Goal: Information Seeking & Learning: Learn about a topic

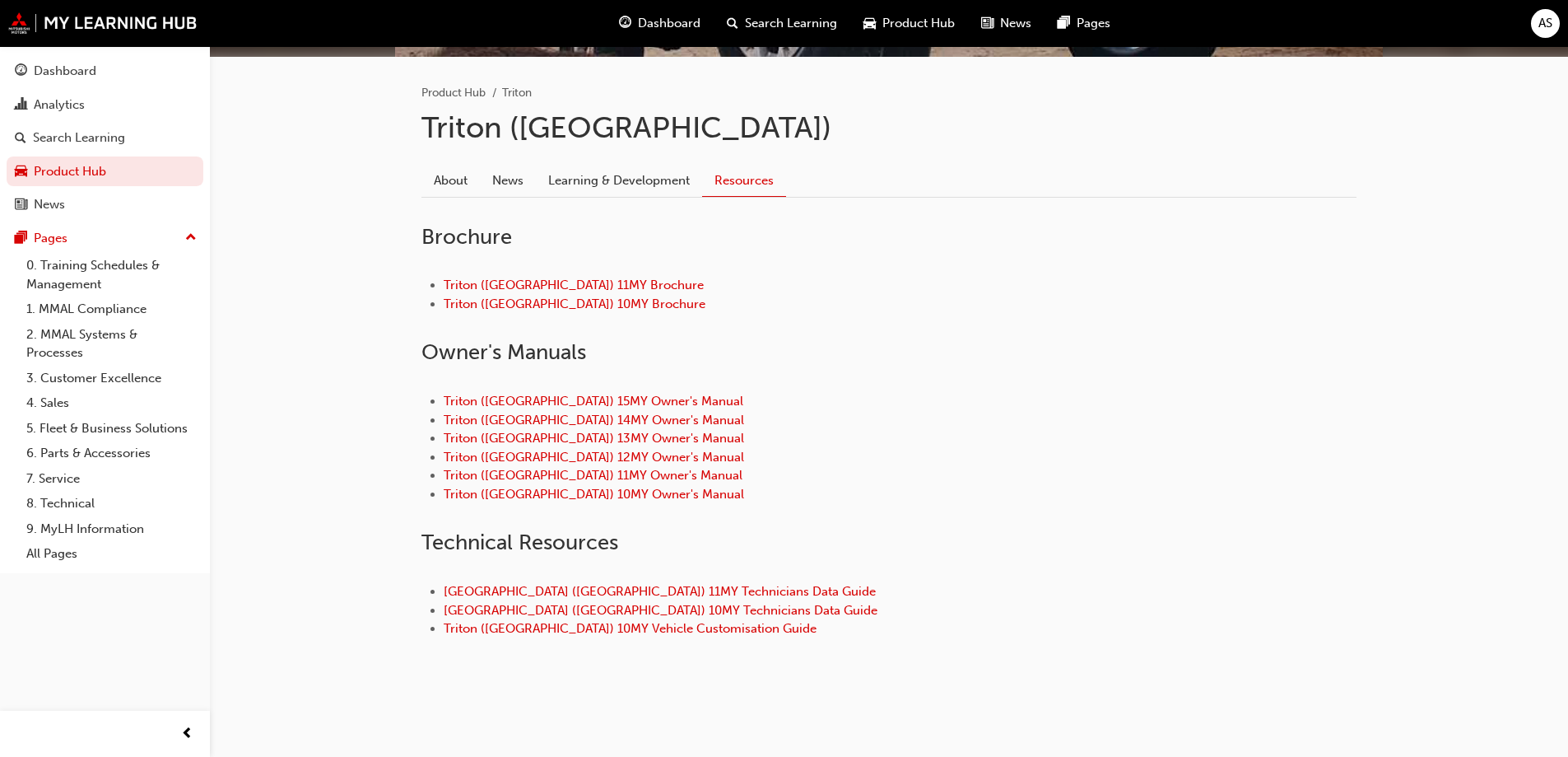
scroll to position [321, 0]
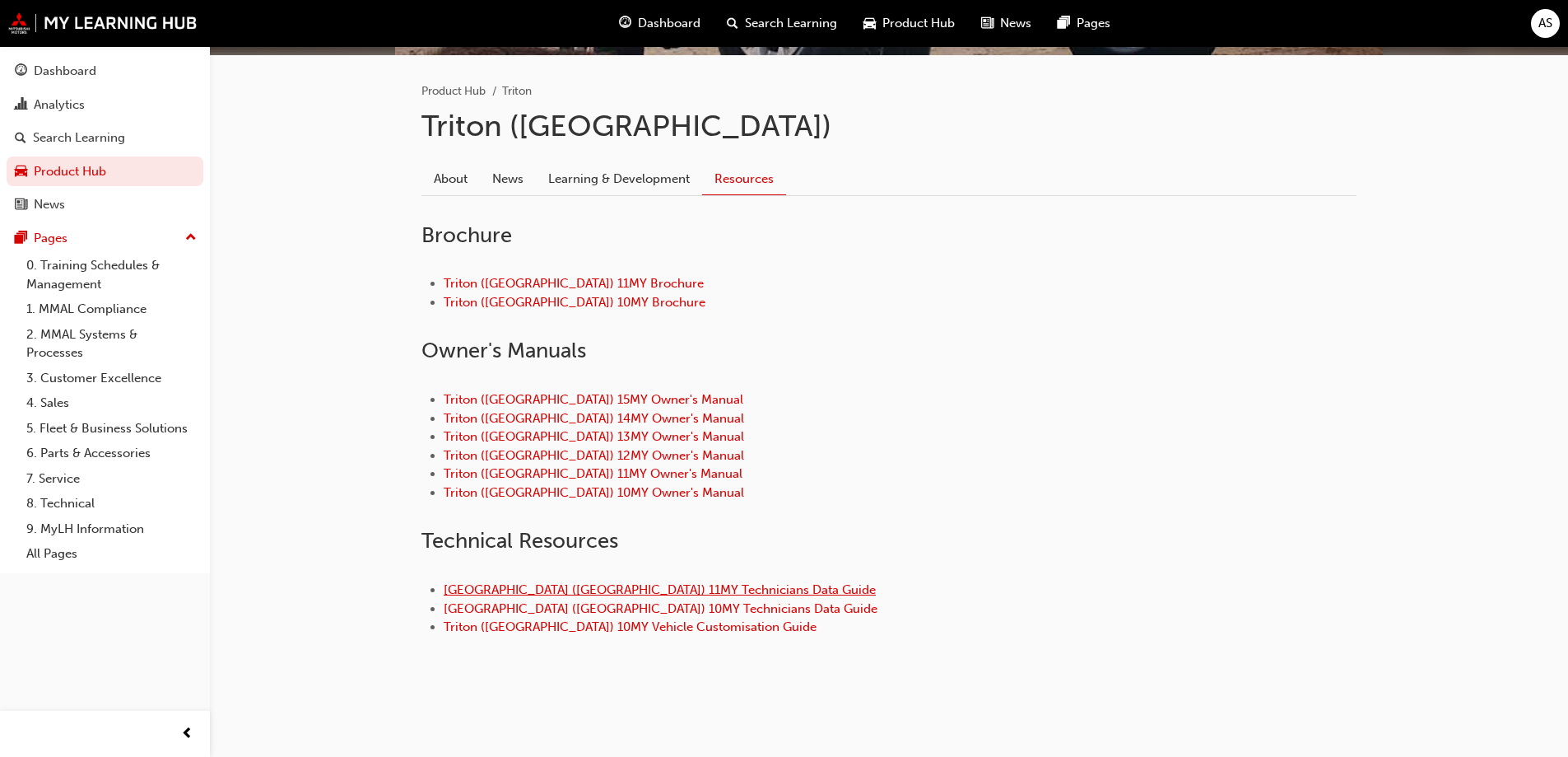
click at [603, 593] on link "[GEOGRAPHIC_DATA] ([GEOGRAPHIC_DATA]) 11MY Technicians Data Guide" at bounding box center [660, 590] width 433 height 15
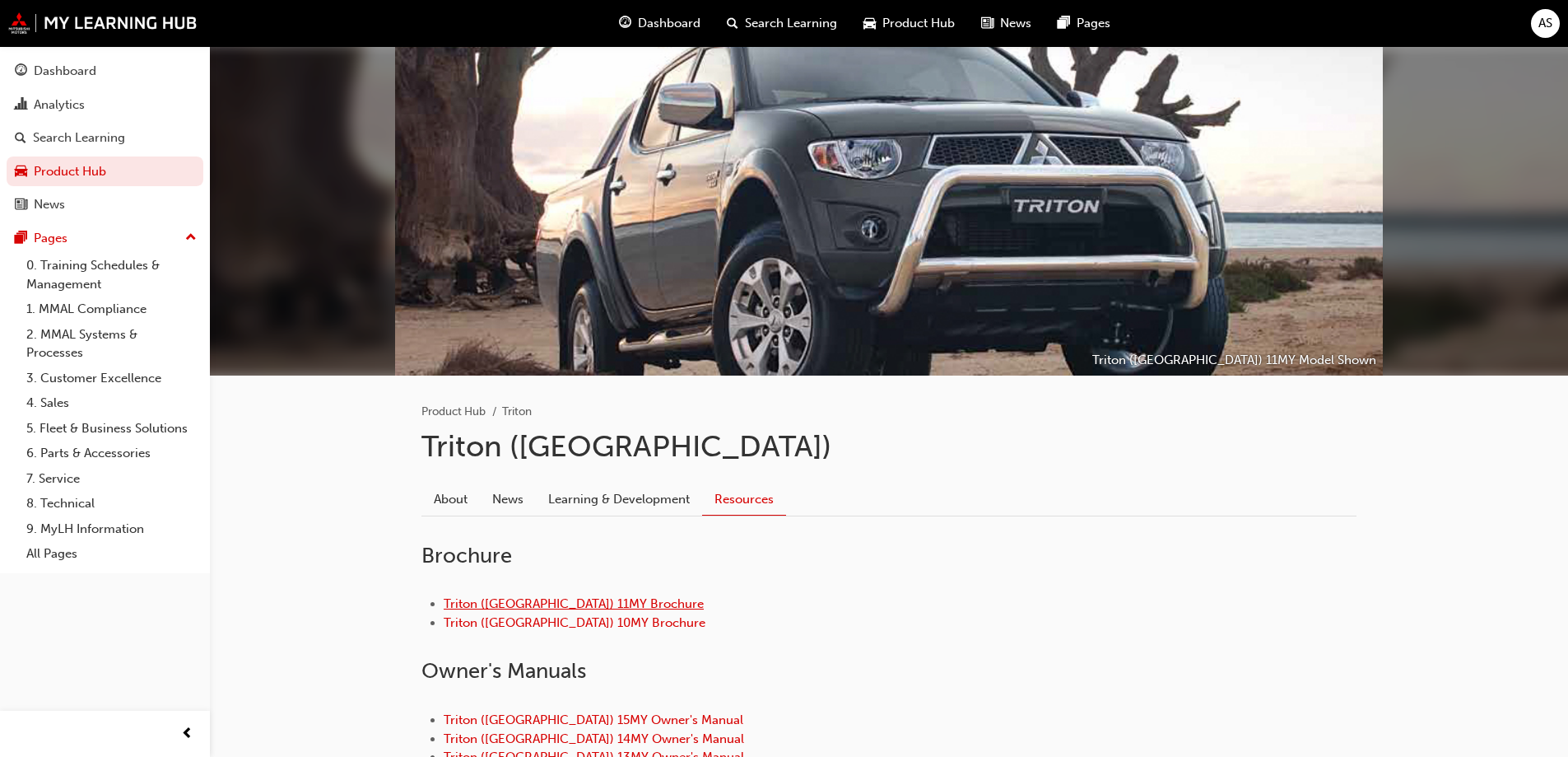
click at [529, 609] on link "Triton ([GEOGRAPHIC_DATA]) 11MY Brochure" at bounding box center [574, 603] width 260 height 15
click at [502, 500] on link "News" at bounding box center [507, 498] width 56 height 31
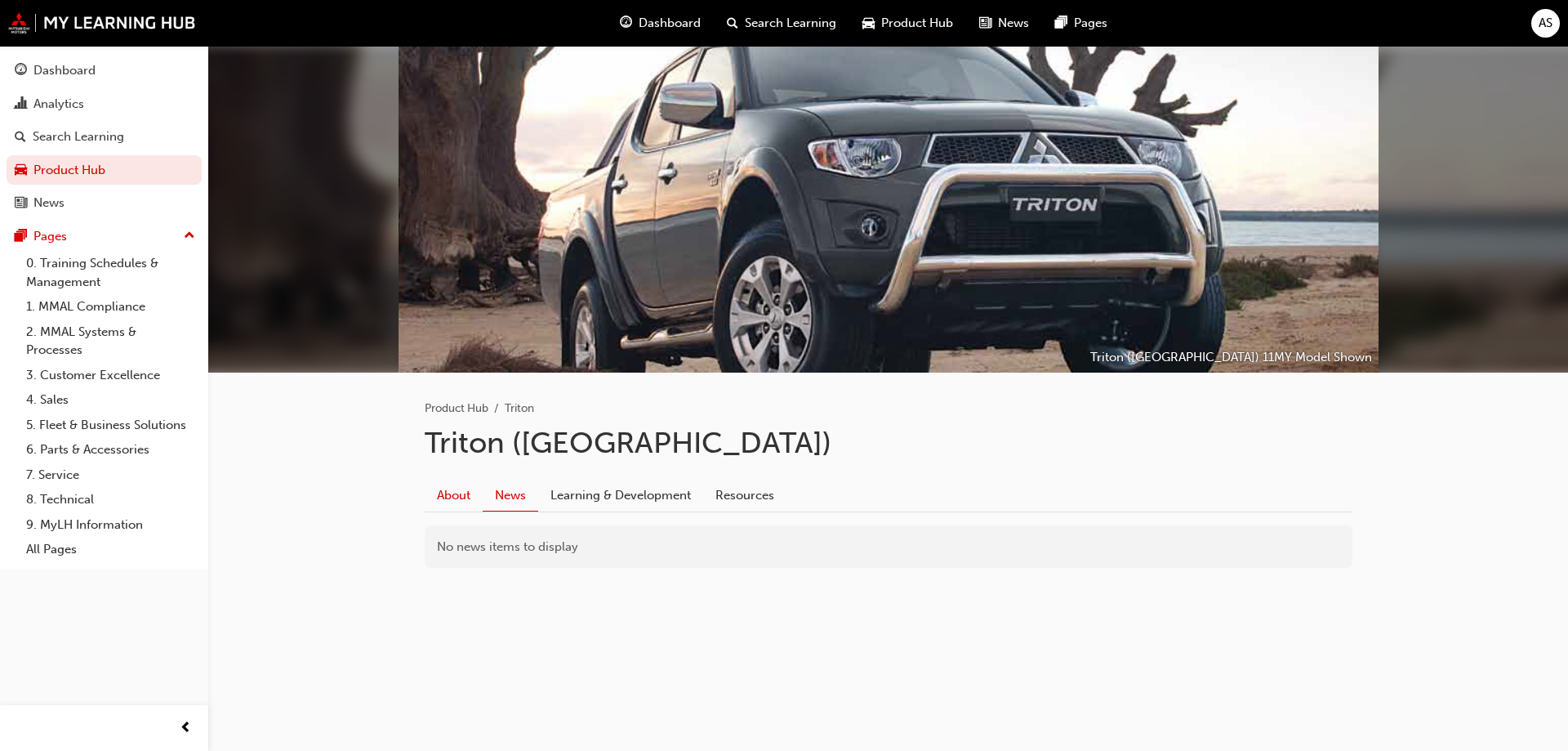
click at [454, 502] on link "About" at bounding box center [454, 494] width 58 height 31
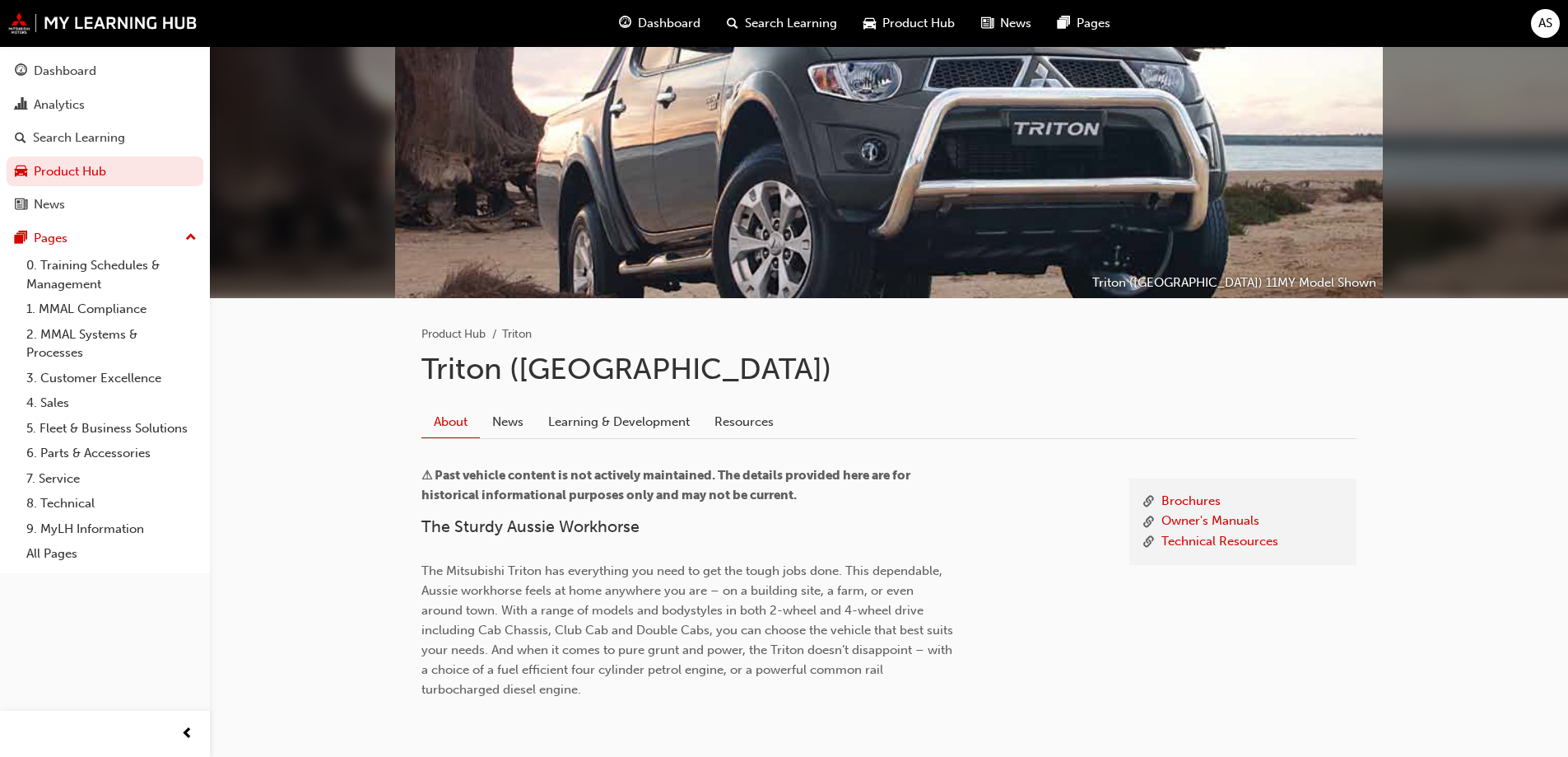
scroll to position [153, 0]
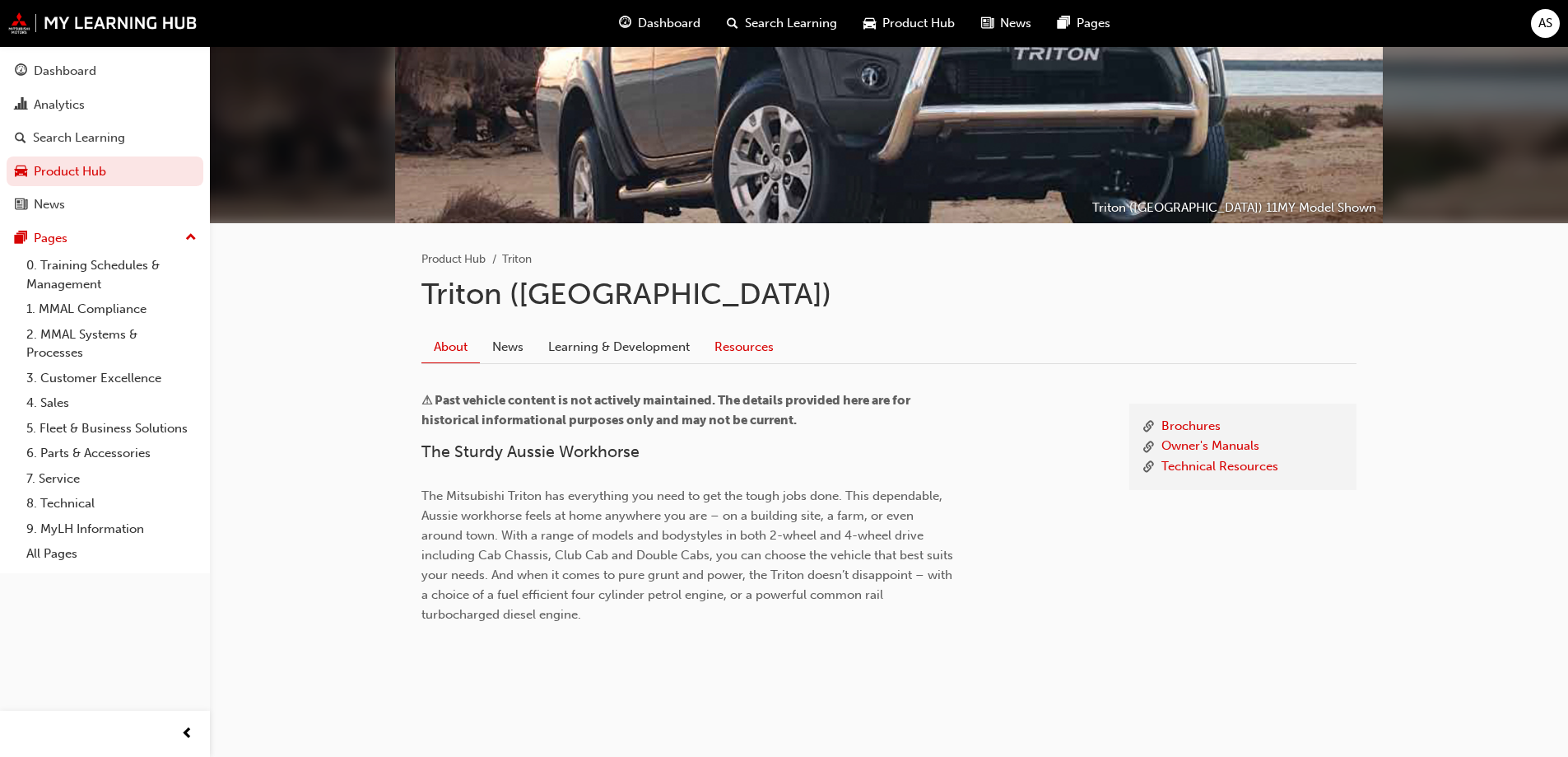
click at [763, 351] on link "Resources" at bounding box center [744, 346] width 84 height 31
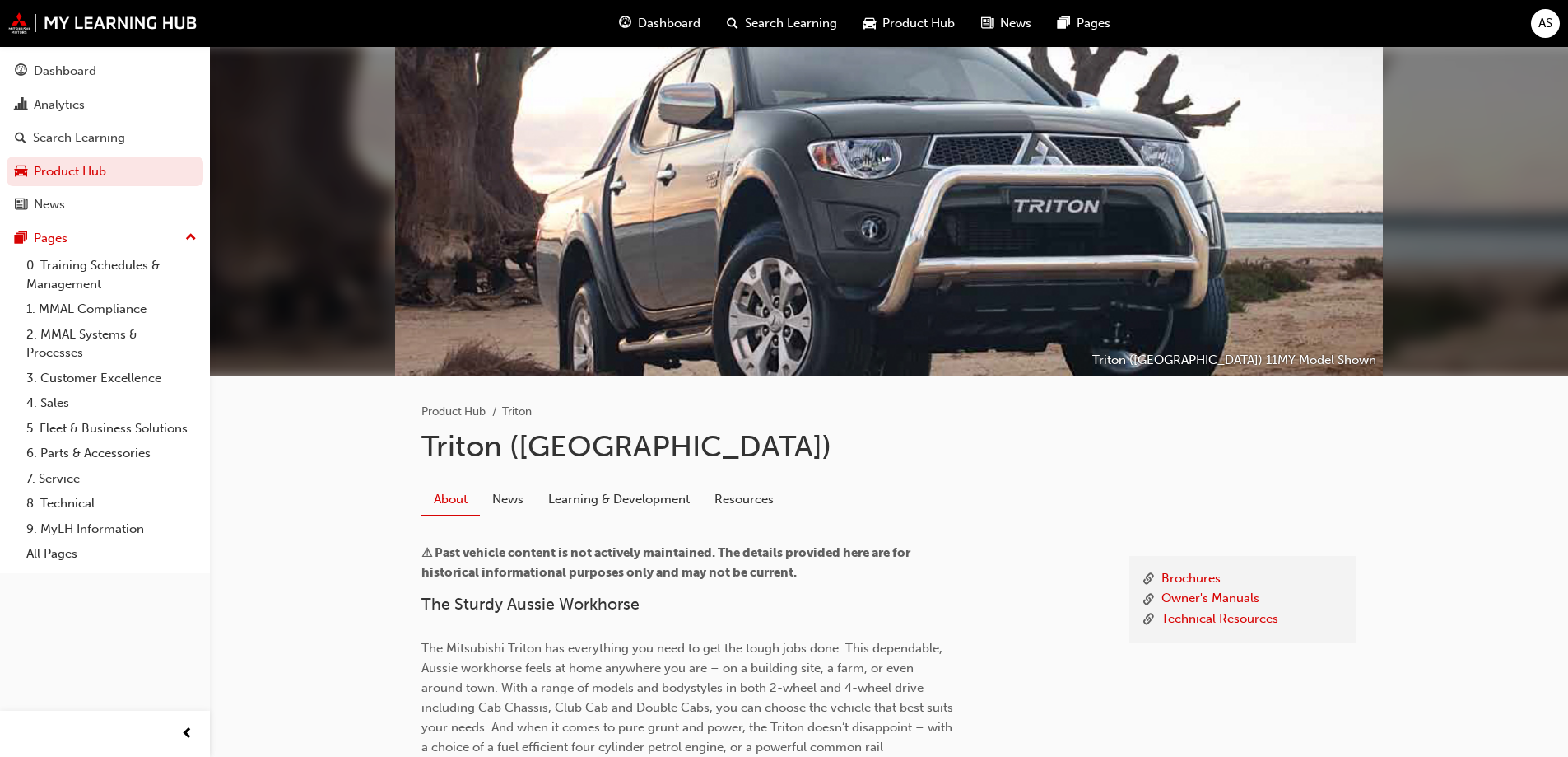
scroll to position [153, 0]
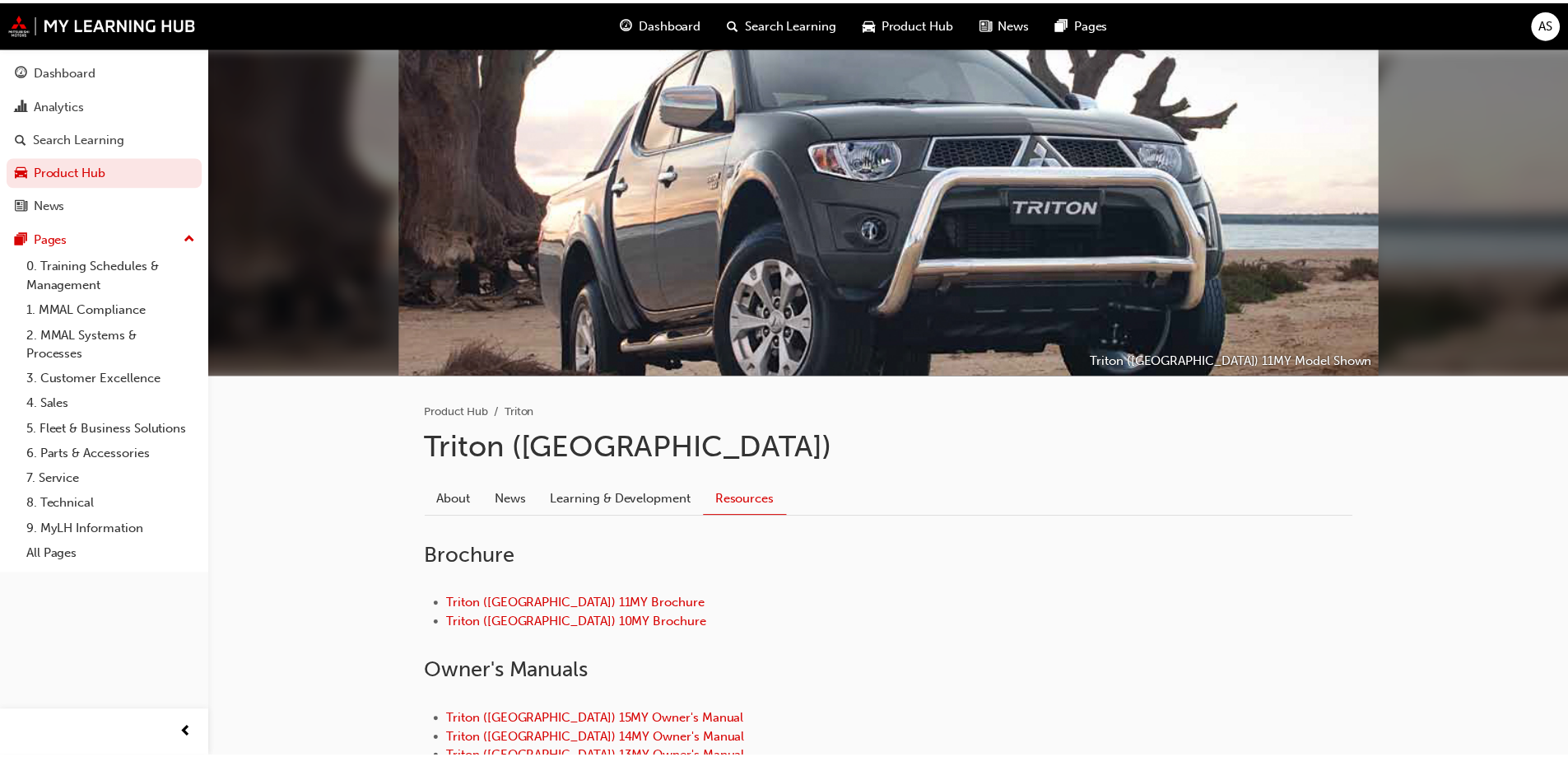
scroll to position [321, 0]
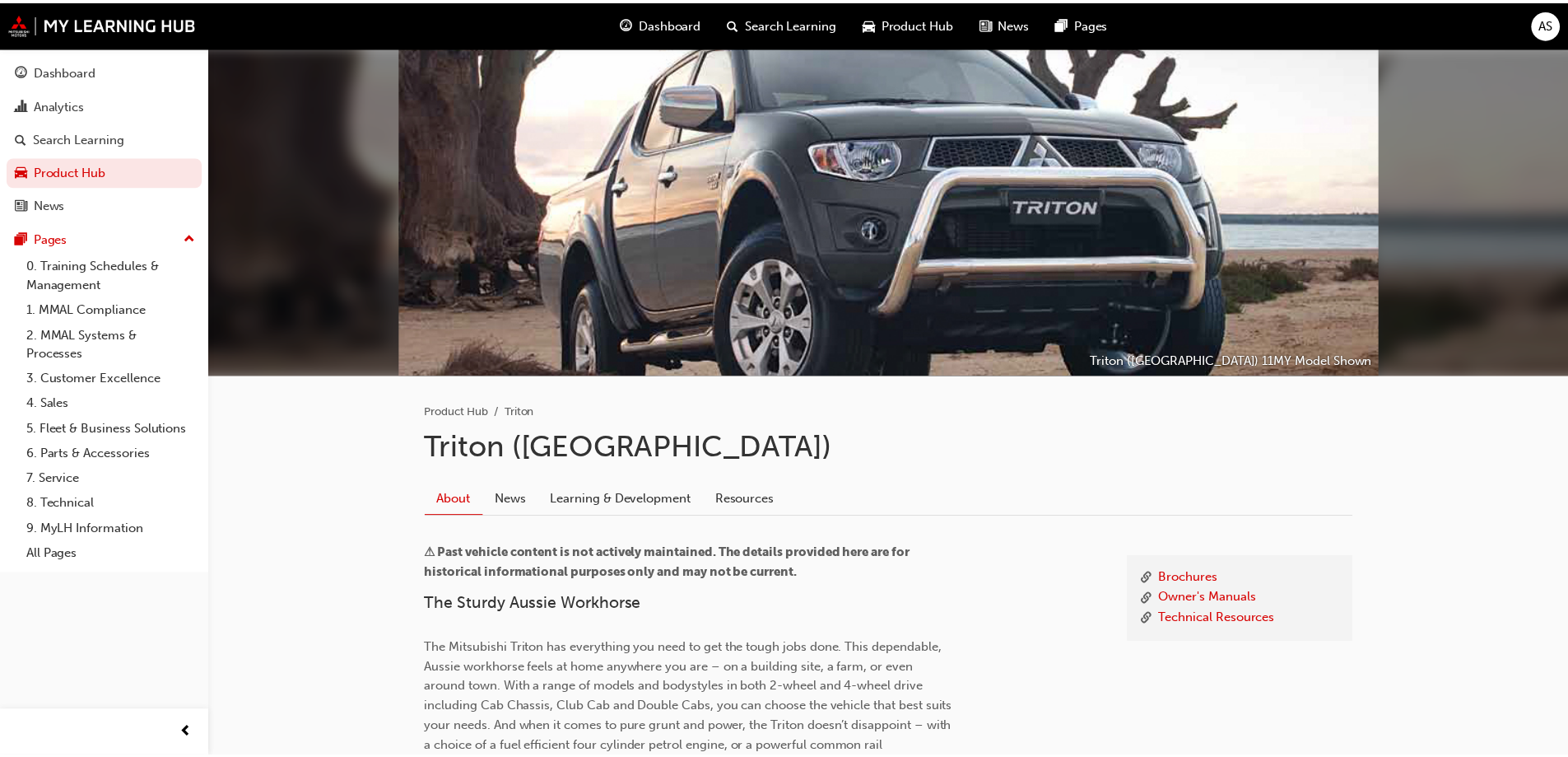
scroll to position [153, 0]
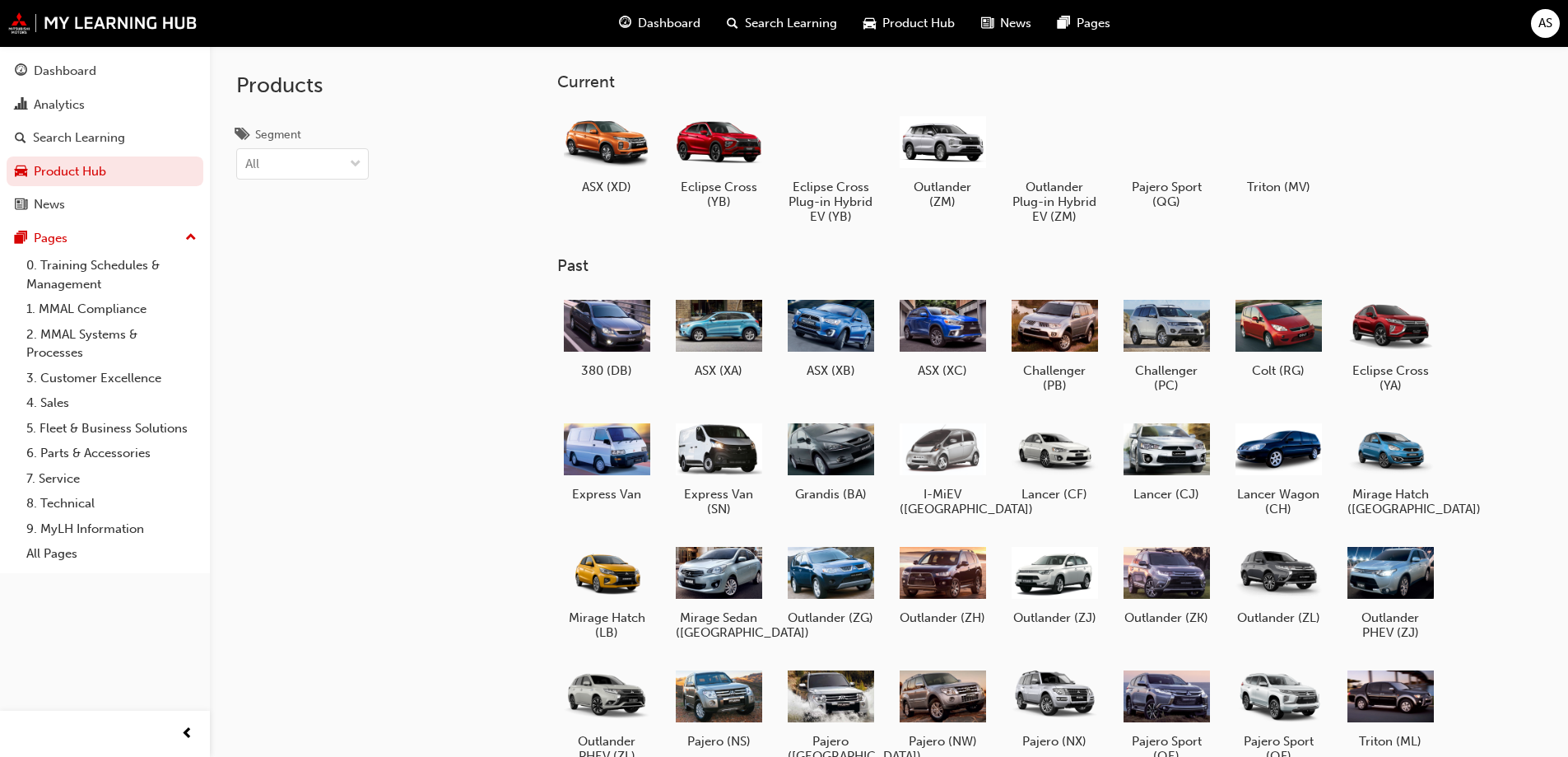
scroll to position [201, 0]
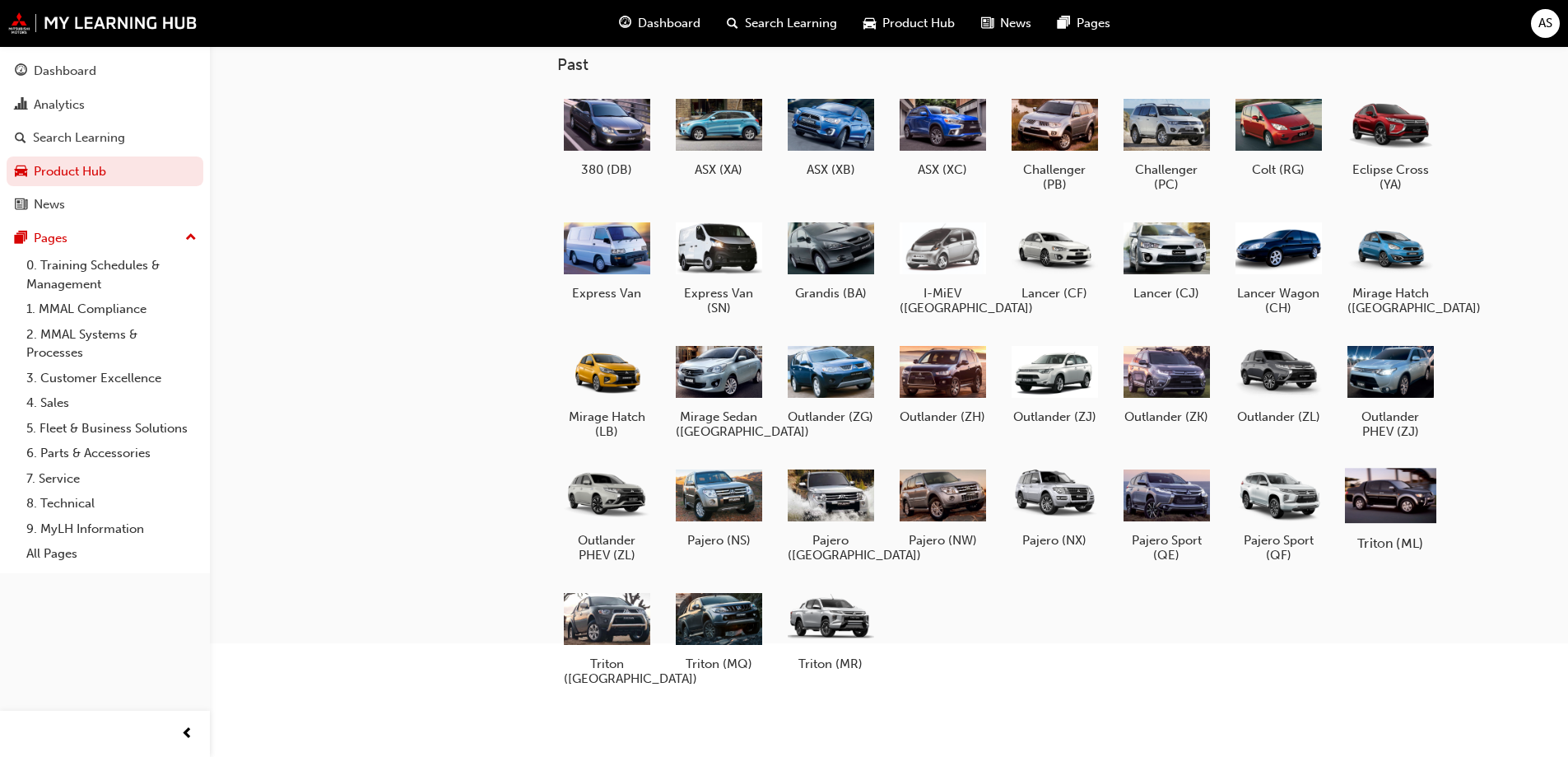
click at [1385, 520] on div at bounding box center [1390, 494] width 91 height 65
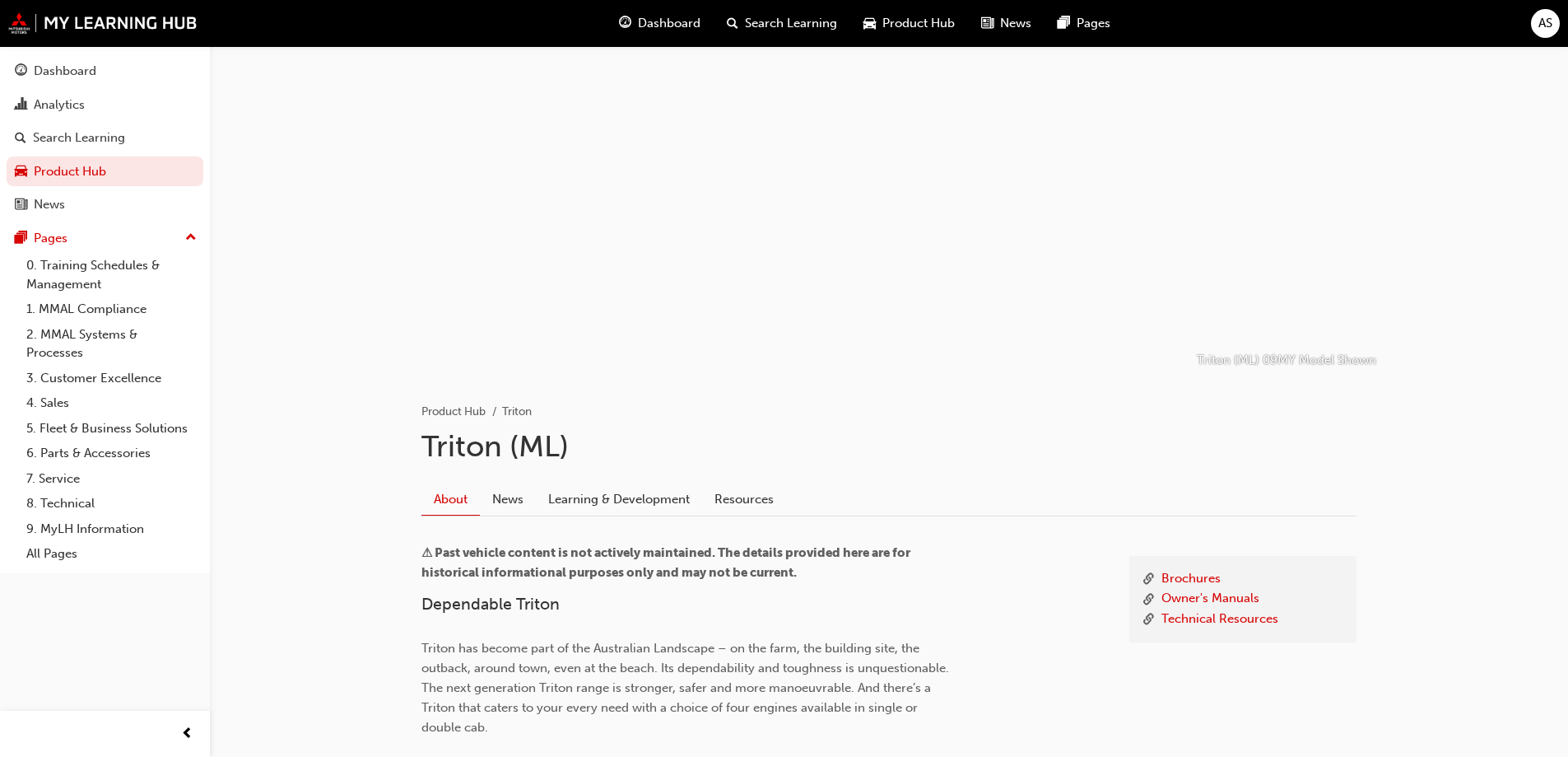
scroll to position [113, 0]
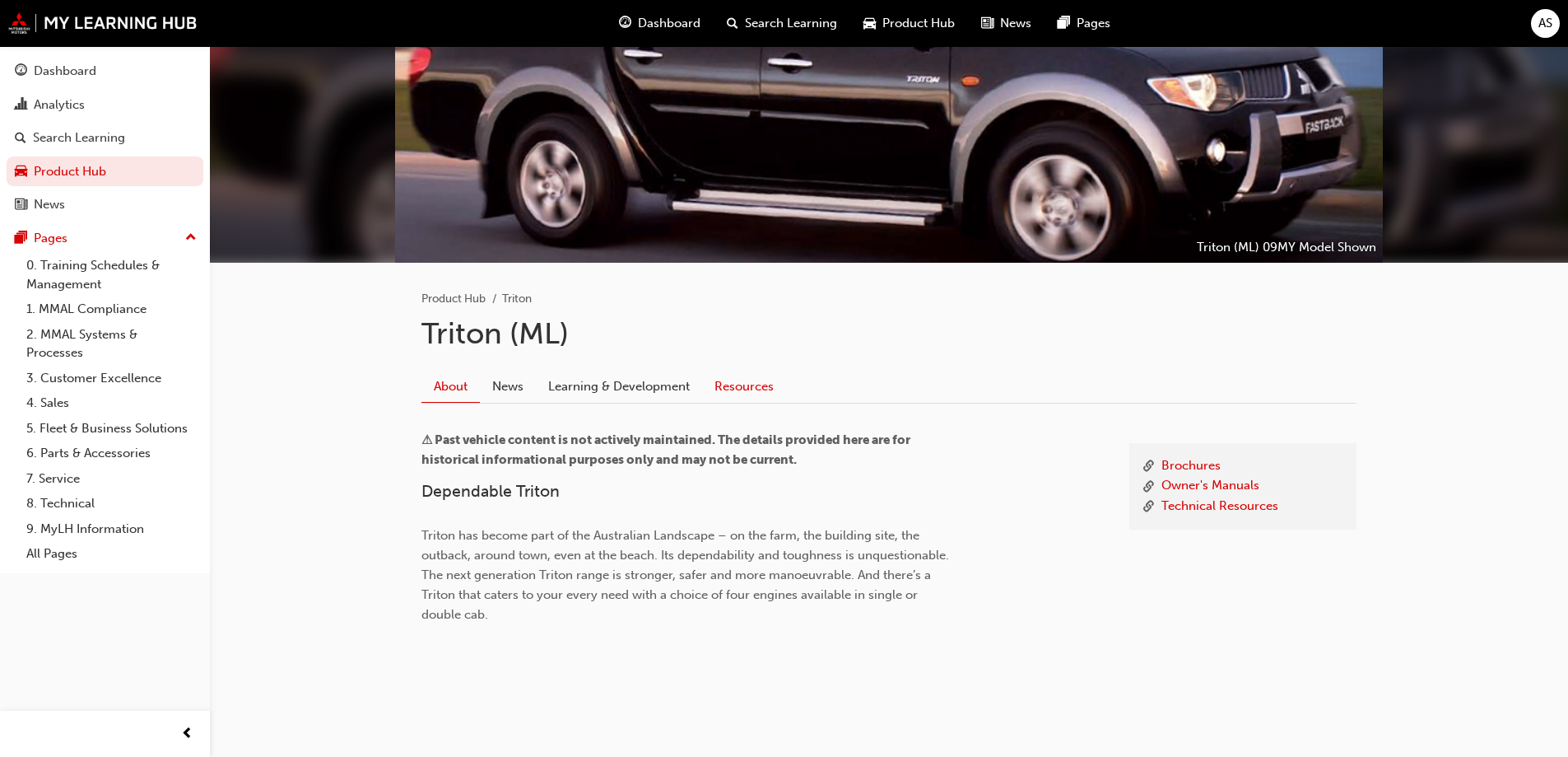
click at [765, 382] on link "Resources" at bounding box center [744, 386] width 84 height 31
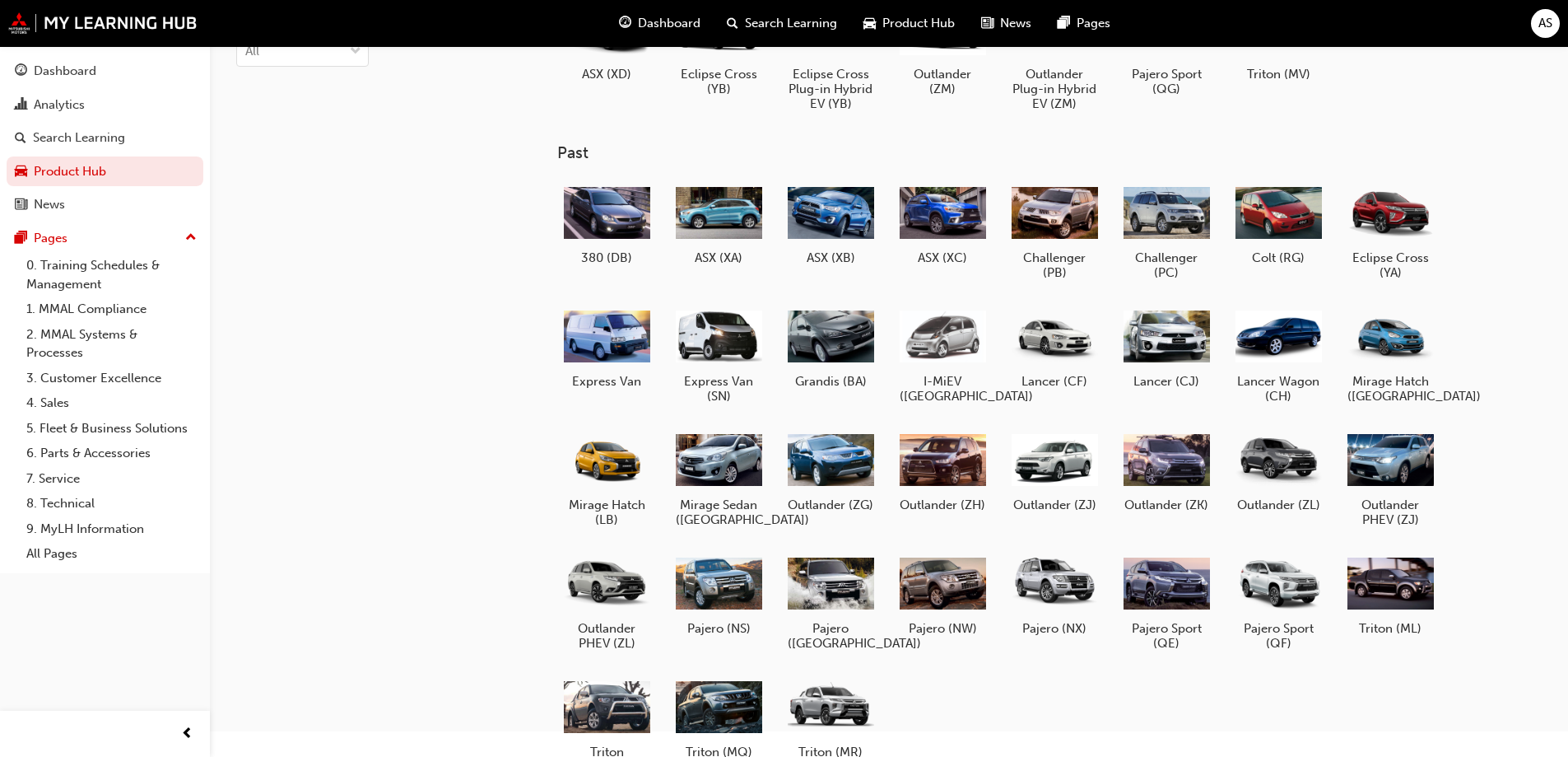
scroll to position [201, 0]
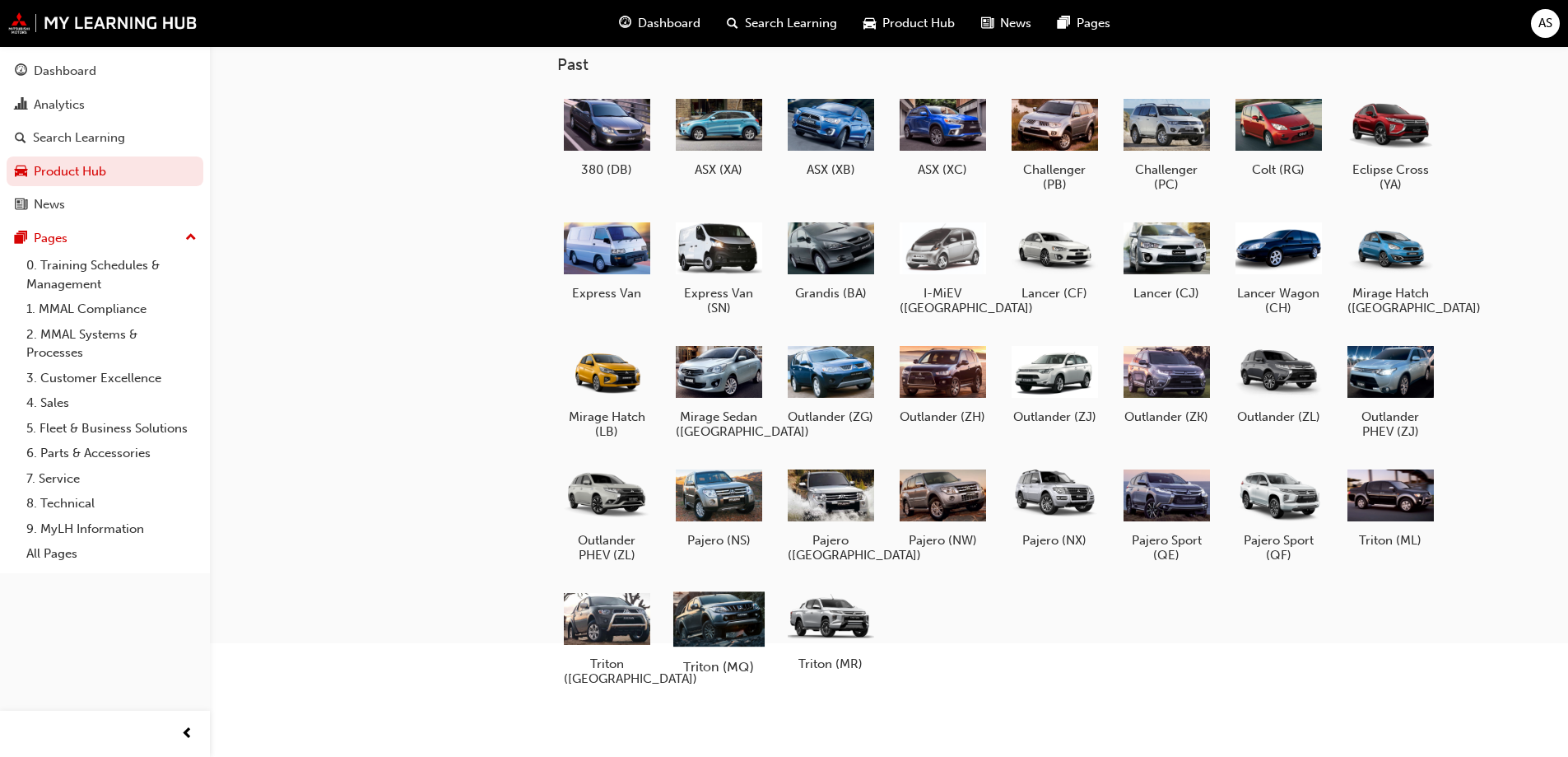
click at [692, 595] on div at bounding box center [718, 618] width 91 height 65
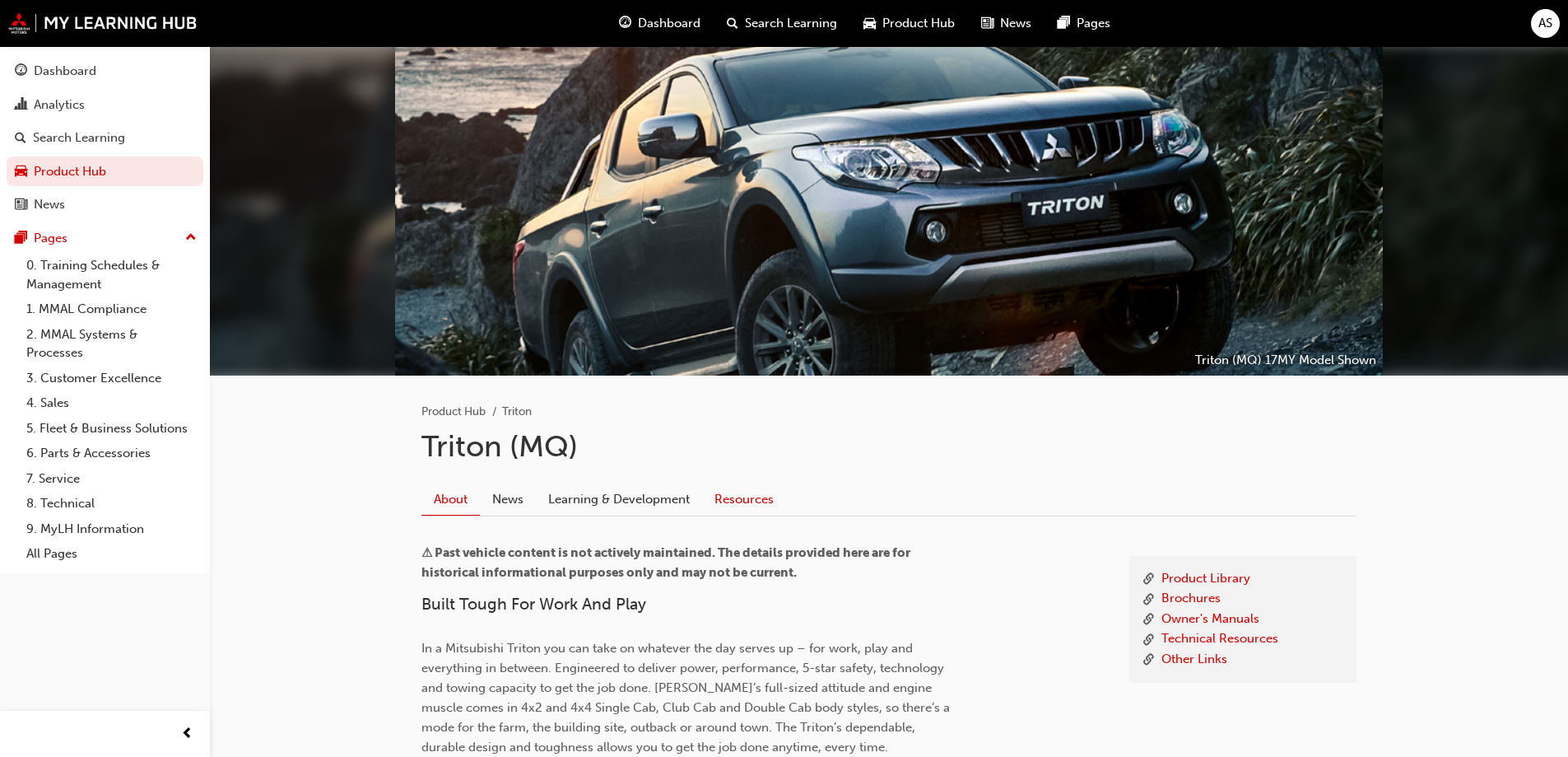
click at [749, 507] on link "Resources" at bounding box center [744, 498] width 84 height 31
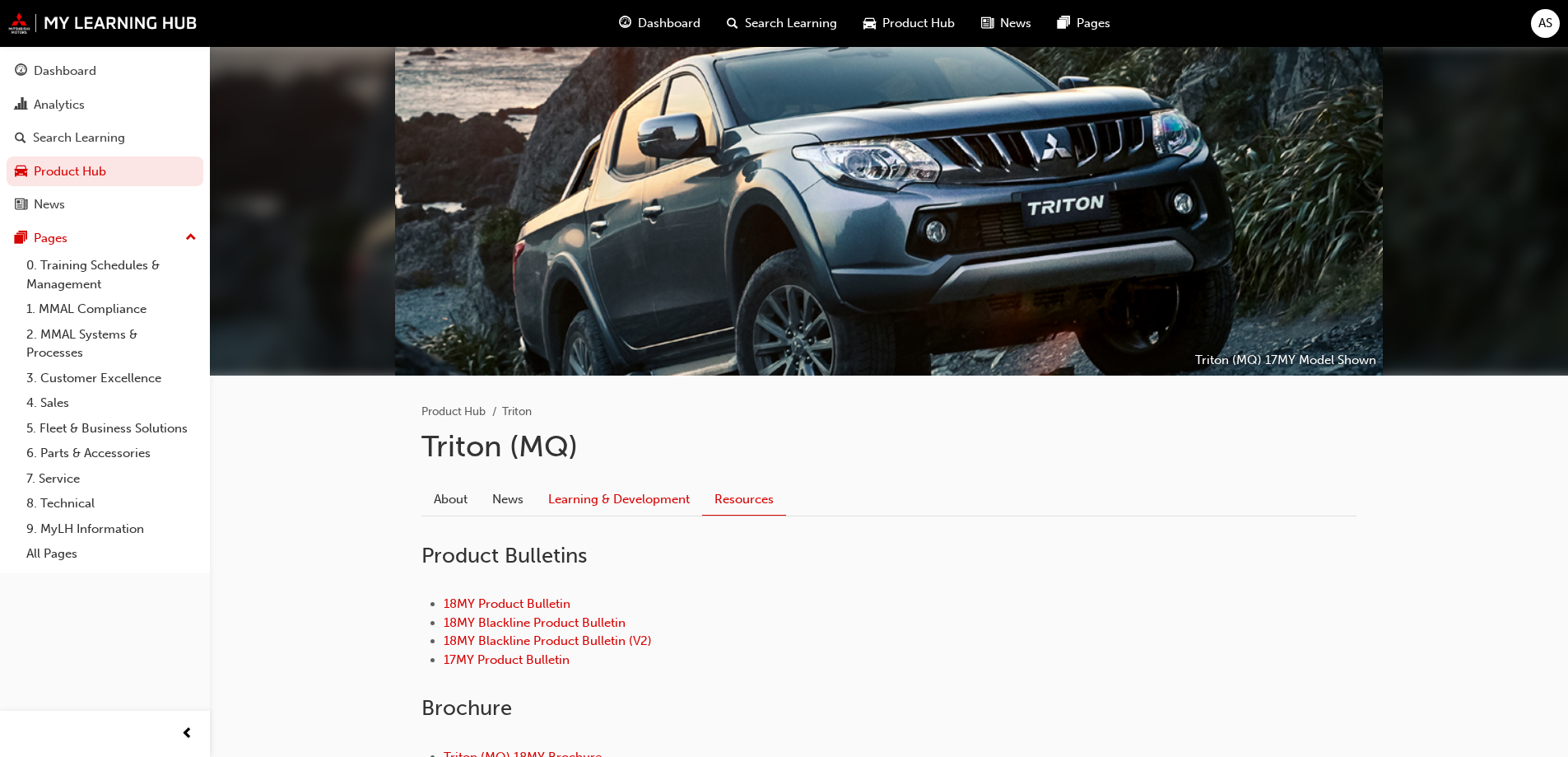
click at [570, 497] on link "Learning & Development" at bounding box center [618, 498] width 166 height 31
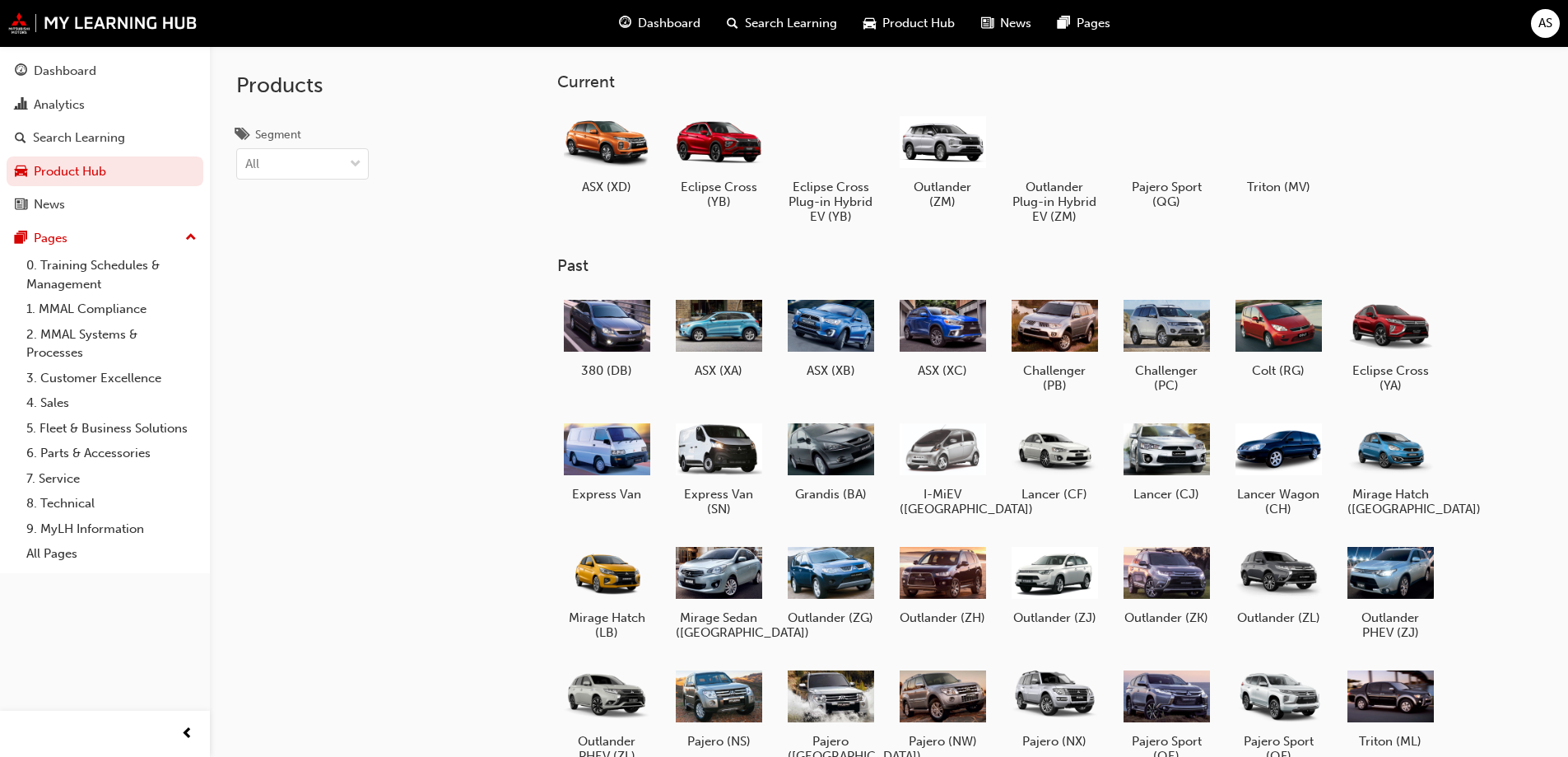
scroll to position [201, 0]
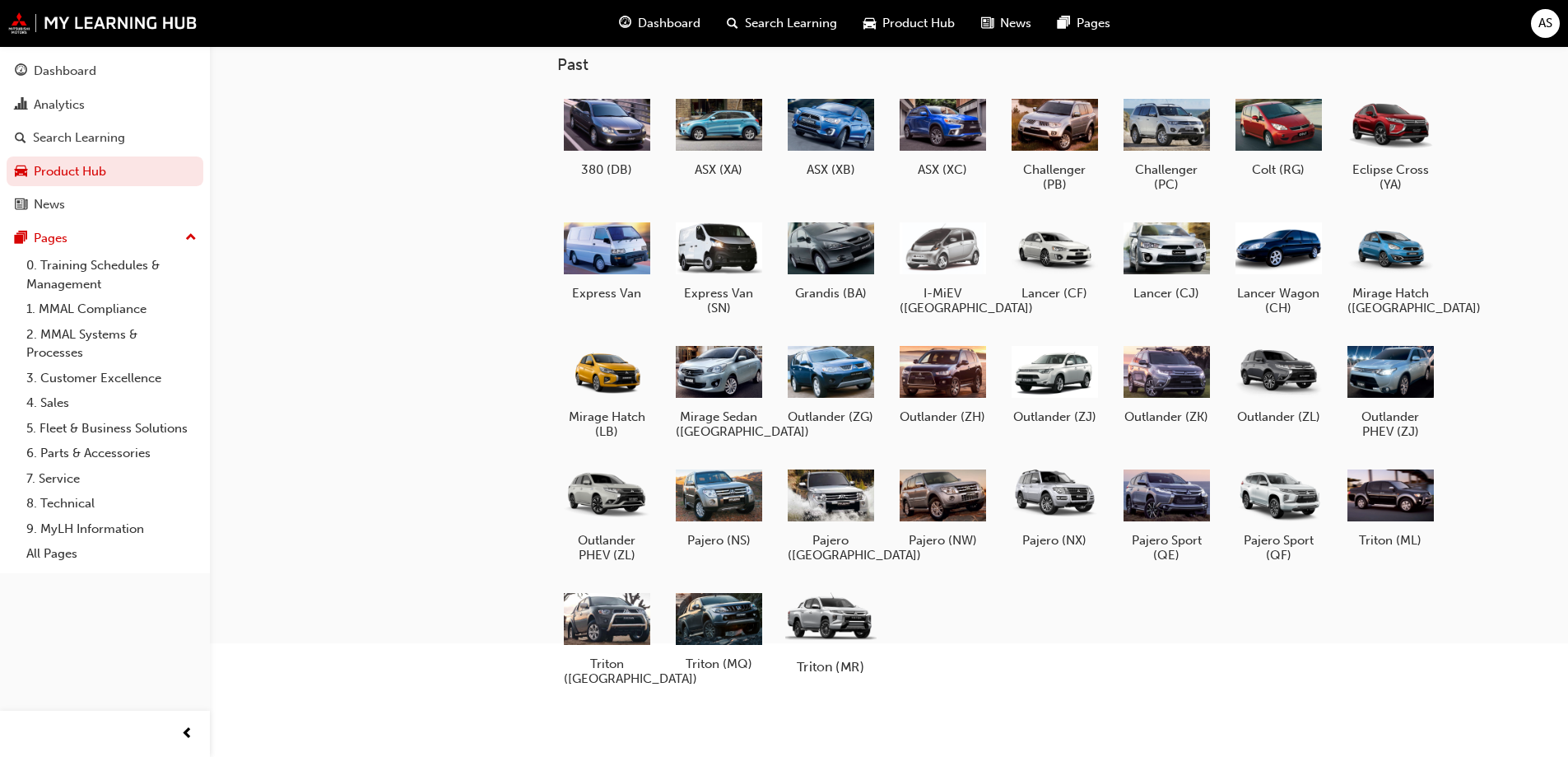
click at [831, 637] on div at bounding box center [830, 618] width 91 height 65
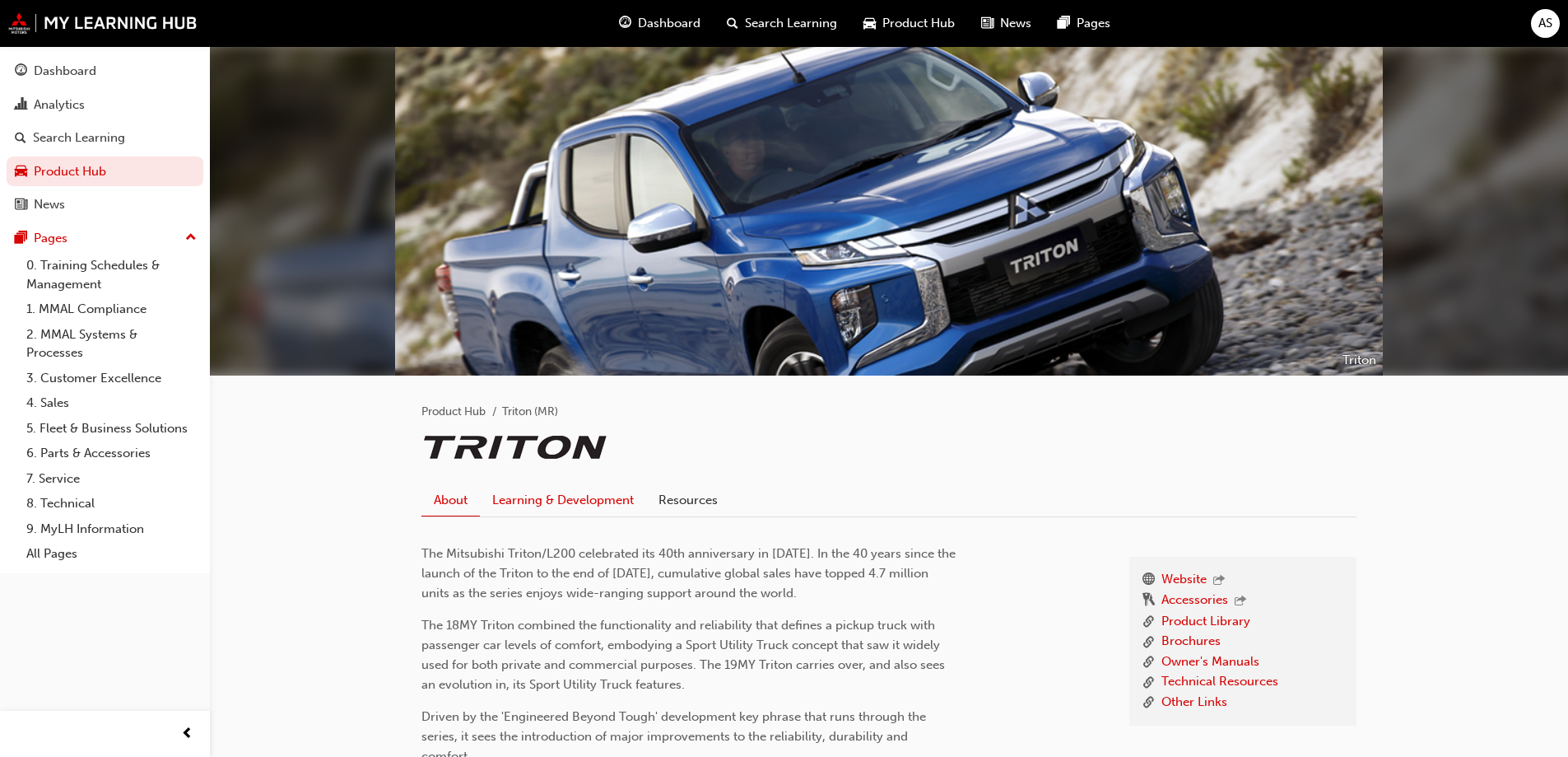
click at [630, 506] on link "Learning & Development" at bounding box center [563, 499] width 166 height 31
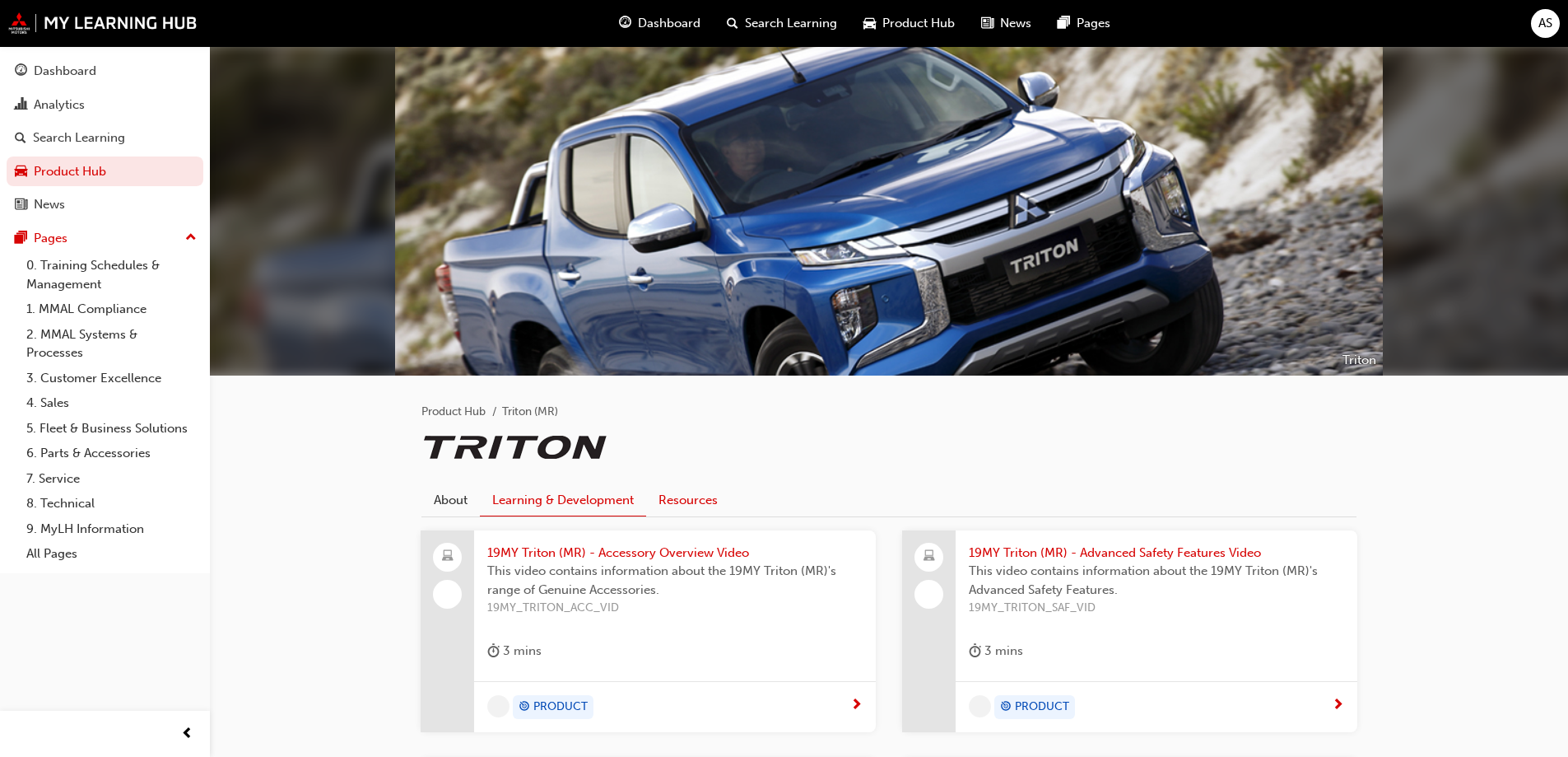
scroll to position [247, 0]
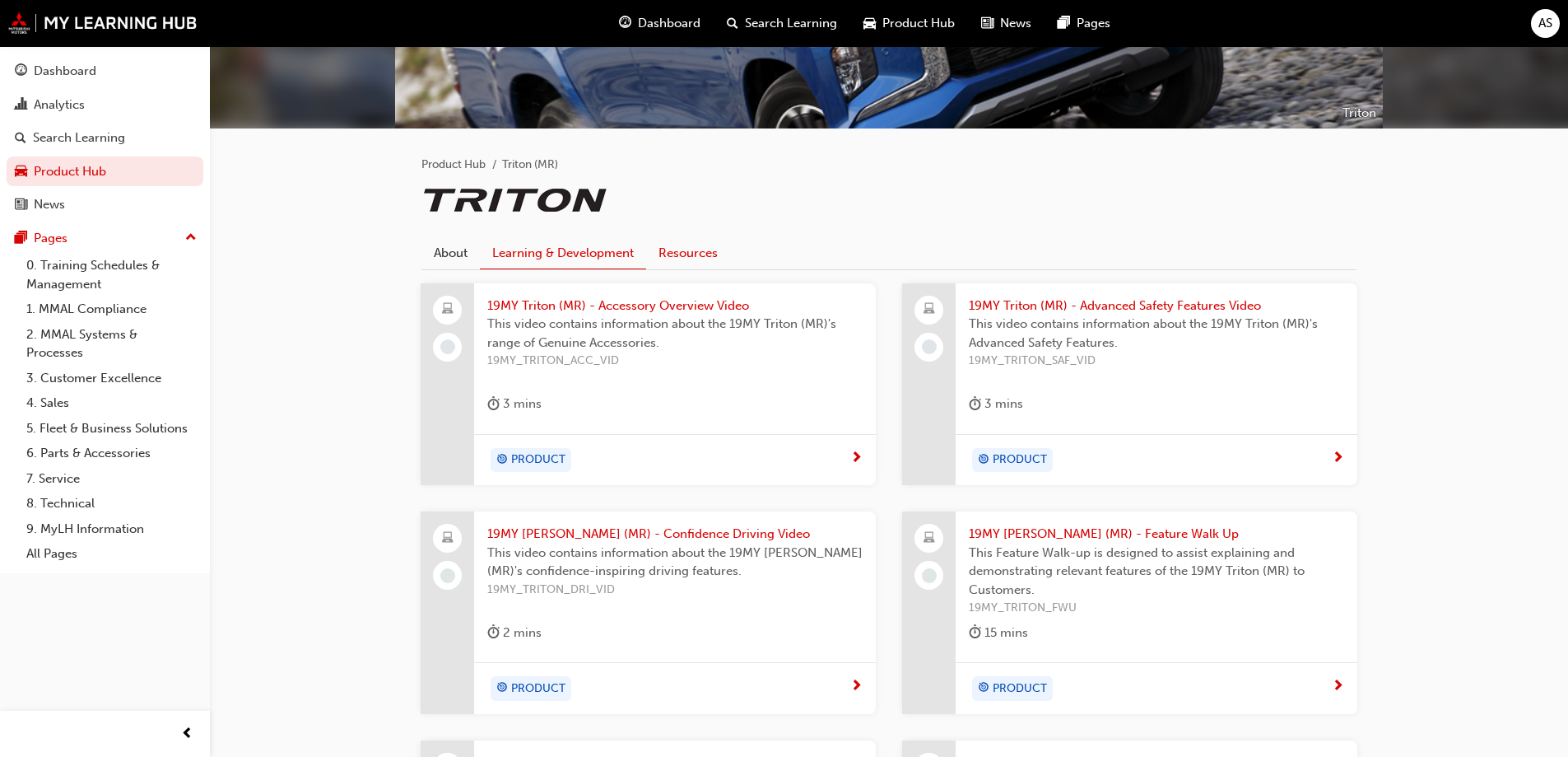
click at [704, 249] on link "Resources" at bounding box center [688, 252] width 84 height 31
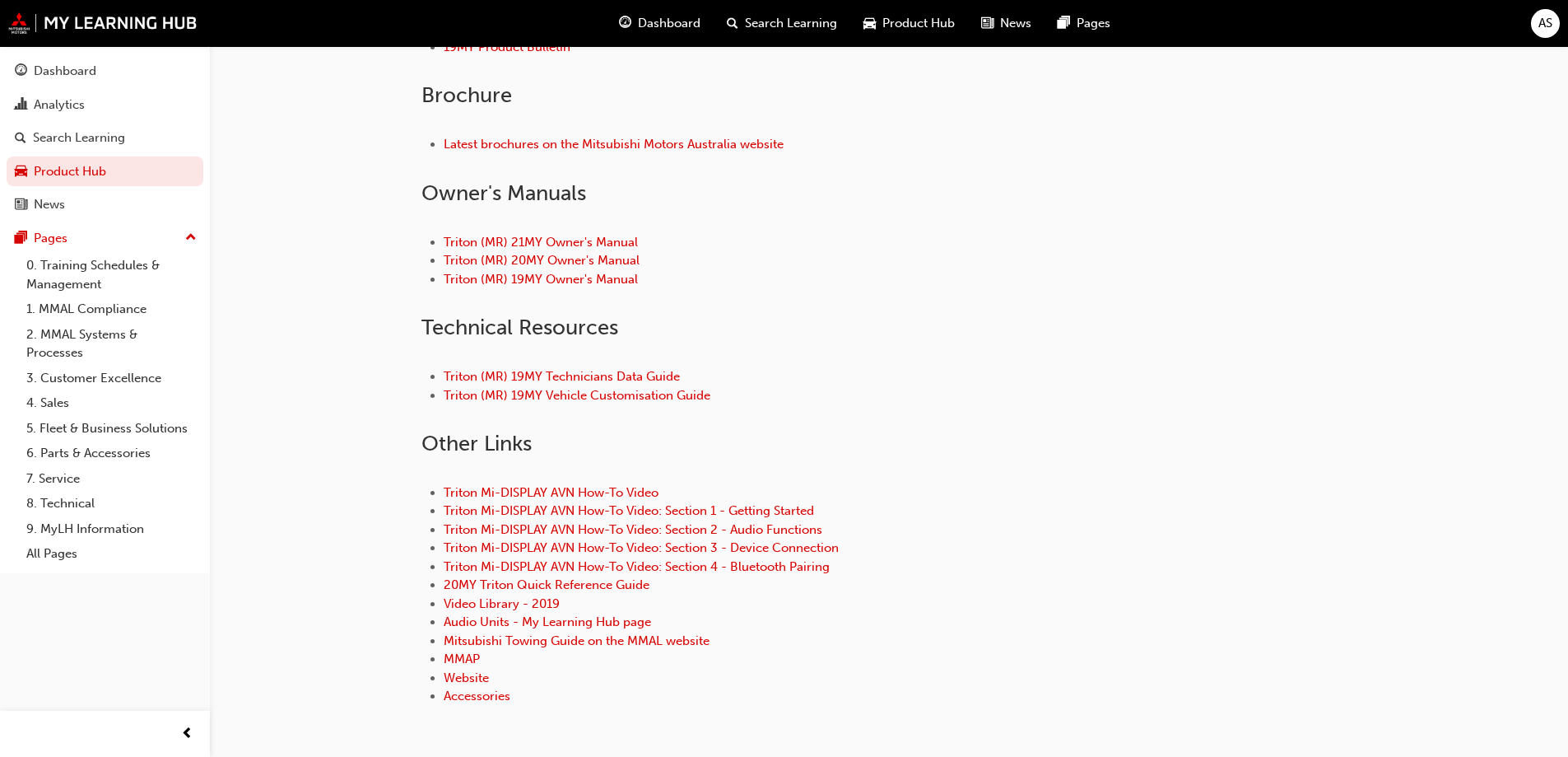
scroll to position [658, 0]
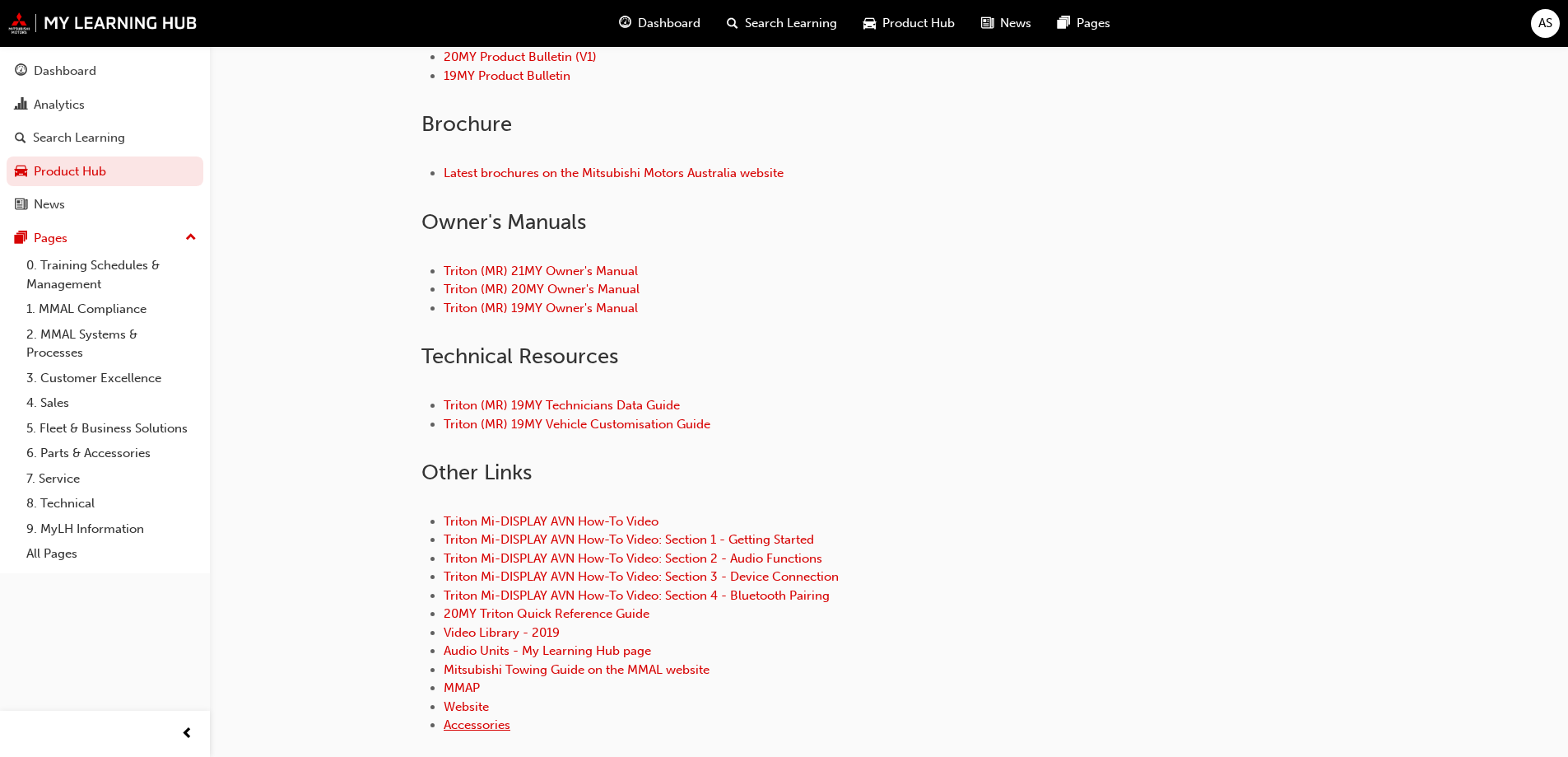
click at [499, 725] on link "Accessories" at bounding box center [477, 725] width 66 height 15
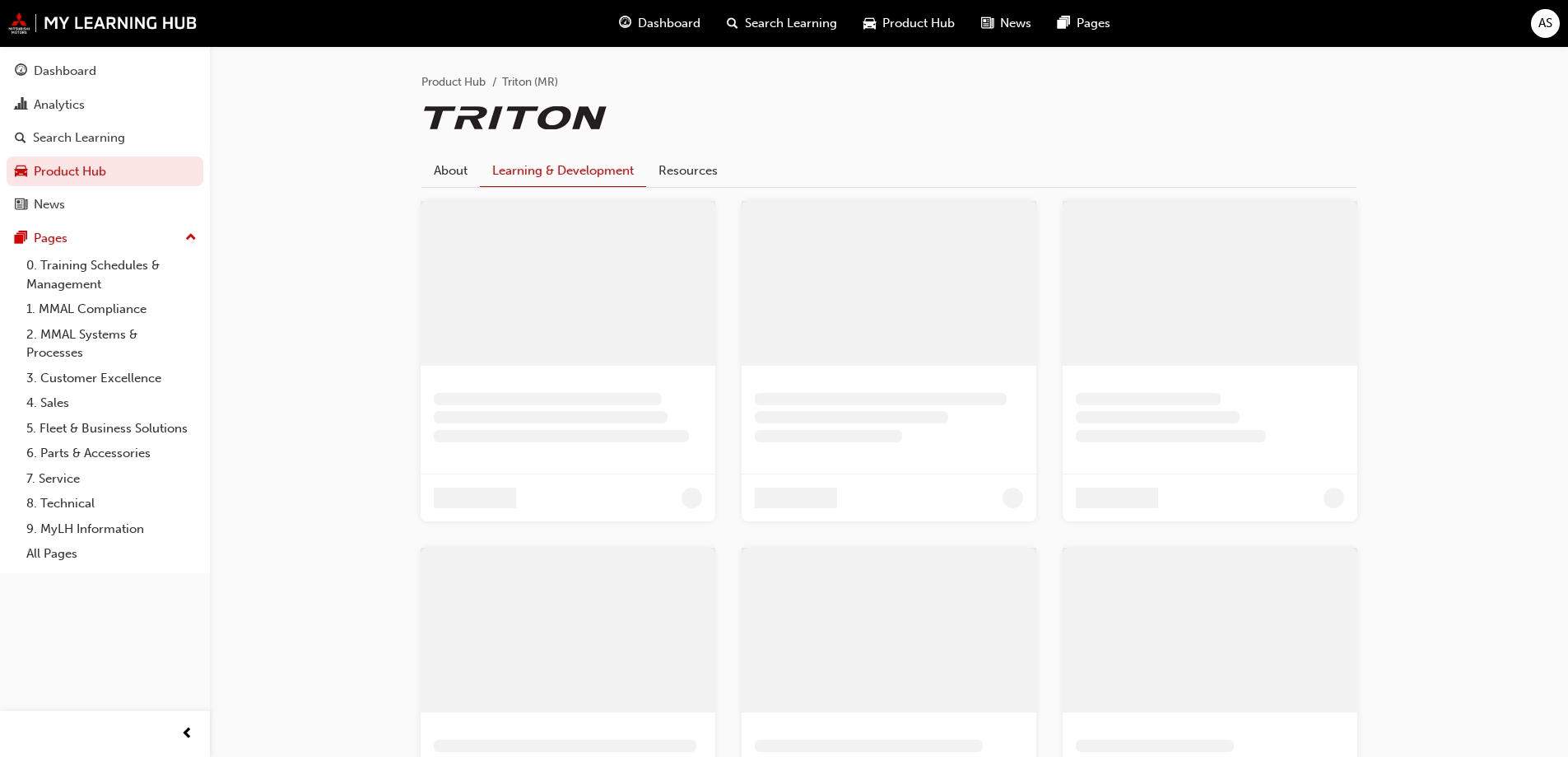
scroll to position [247, 0]
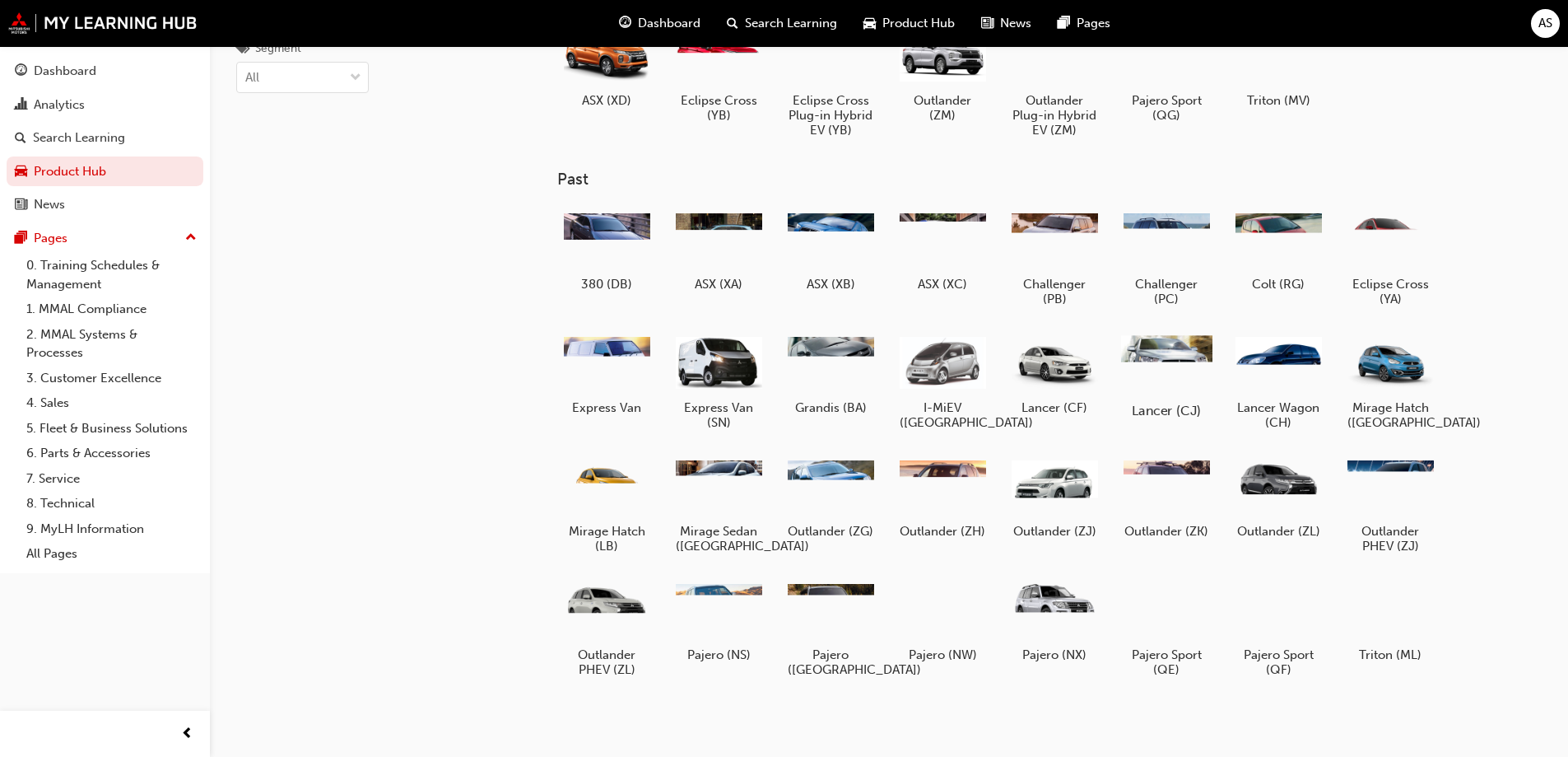
scroll to position [165, 0]
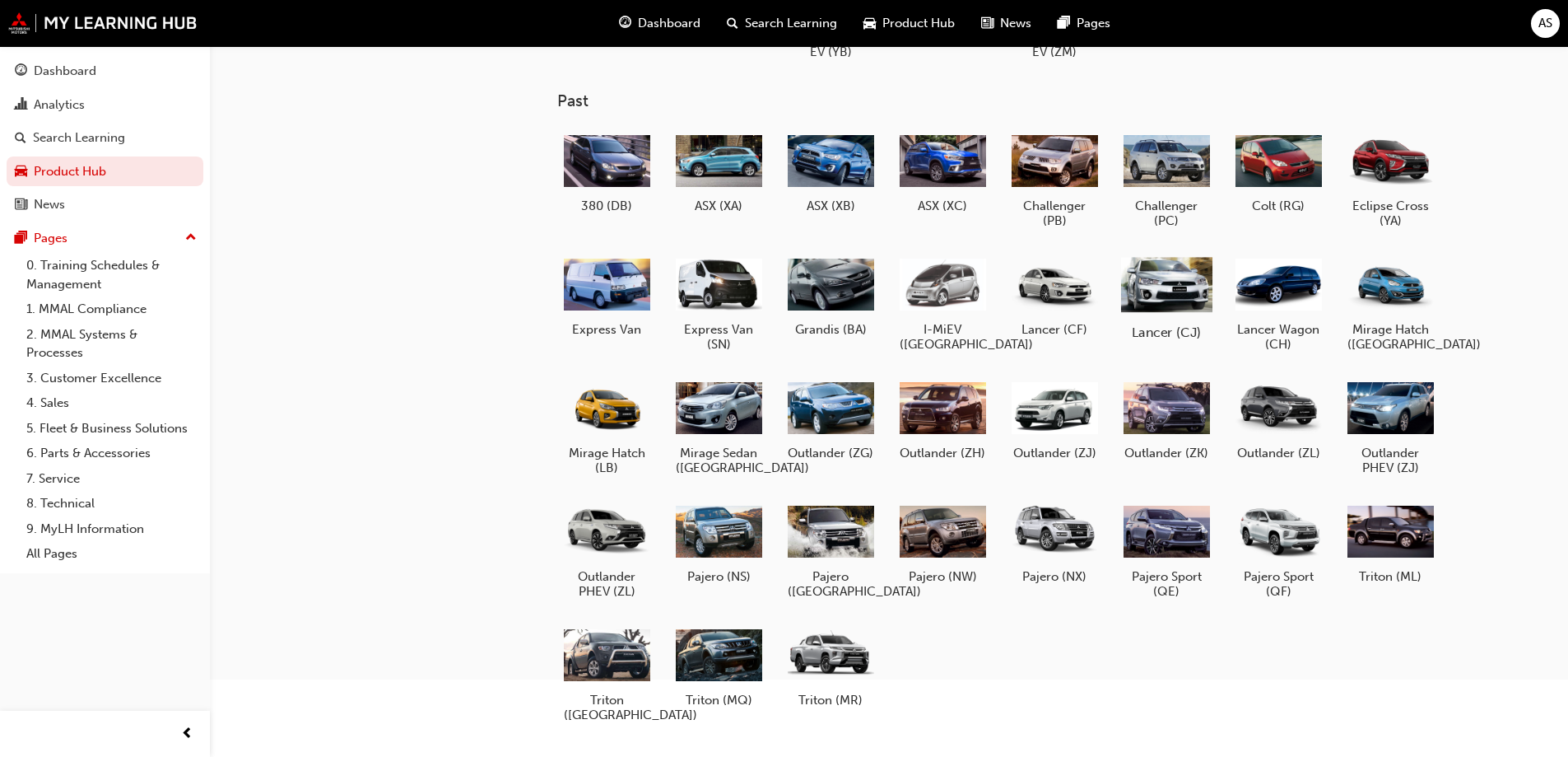
click at [1169, 302] on div at bounding box center [1166, 284] width 91 height 65
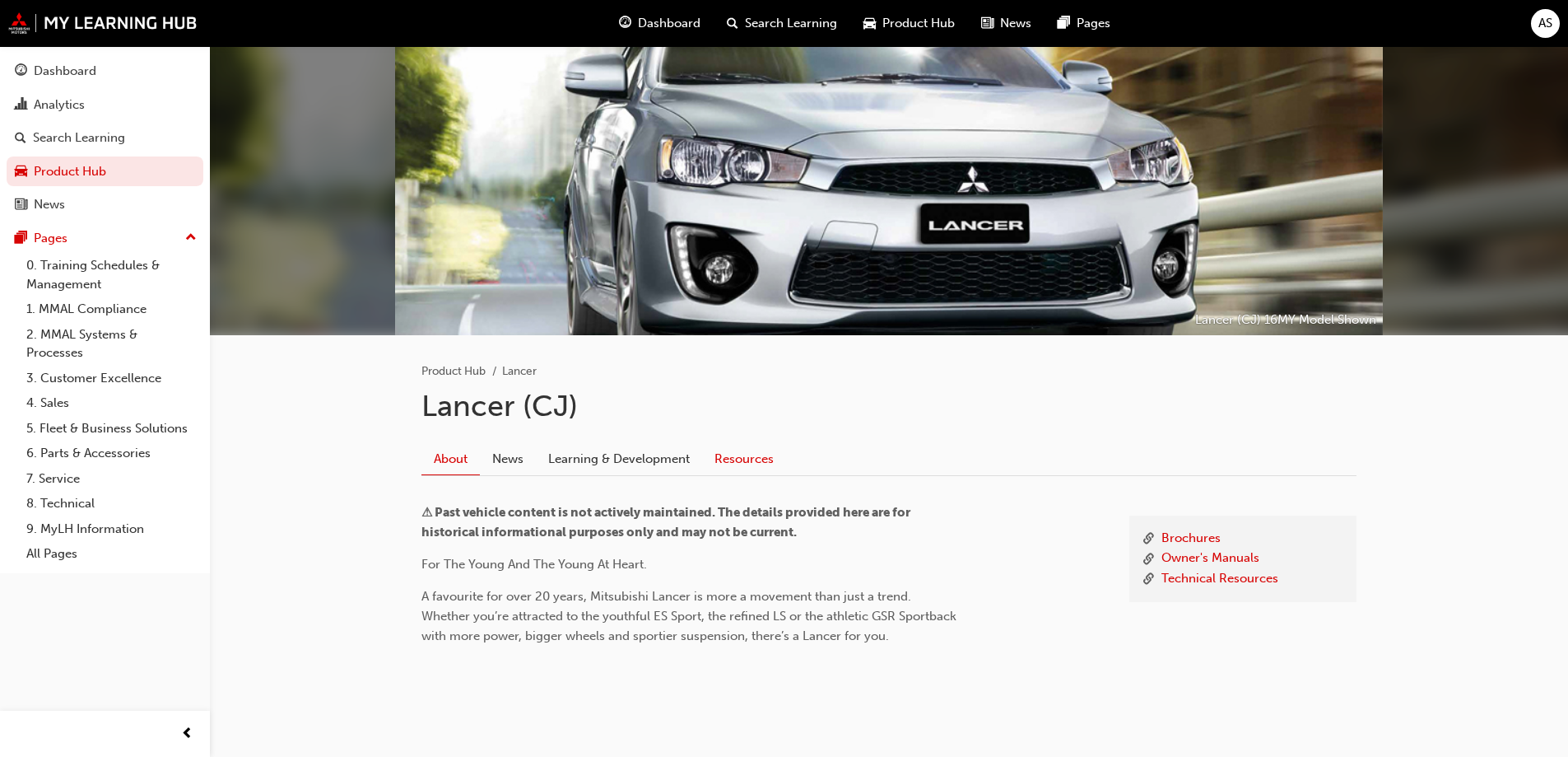
scroll to position [62, 0]
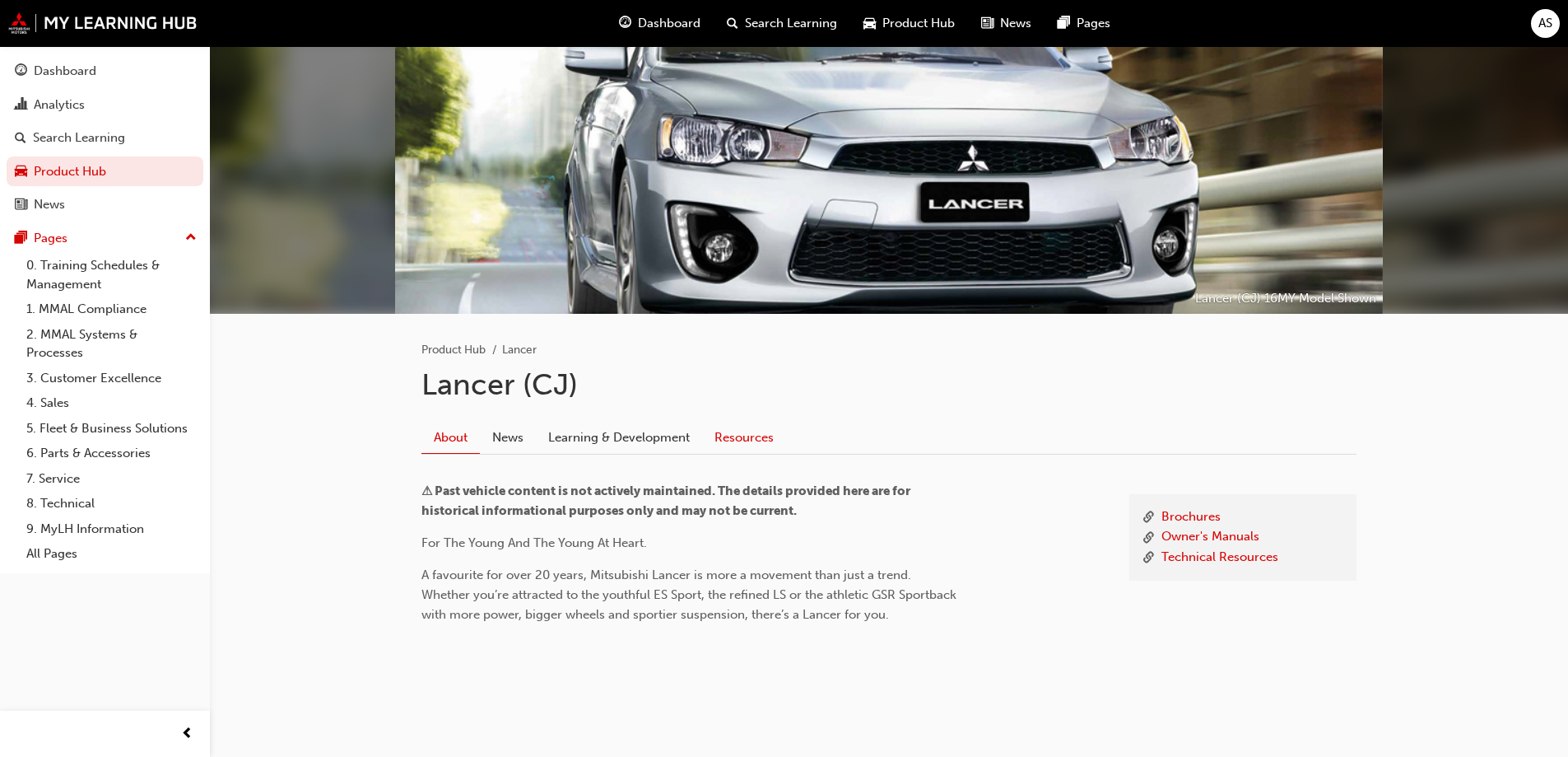
click at [728, 433] on link "Resources" at bounding box center [744, 436] width 84 height 31
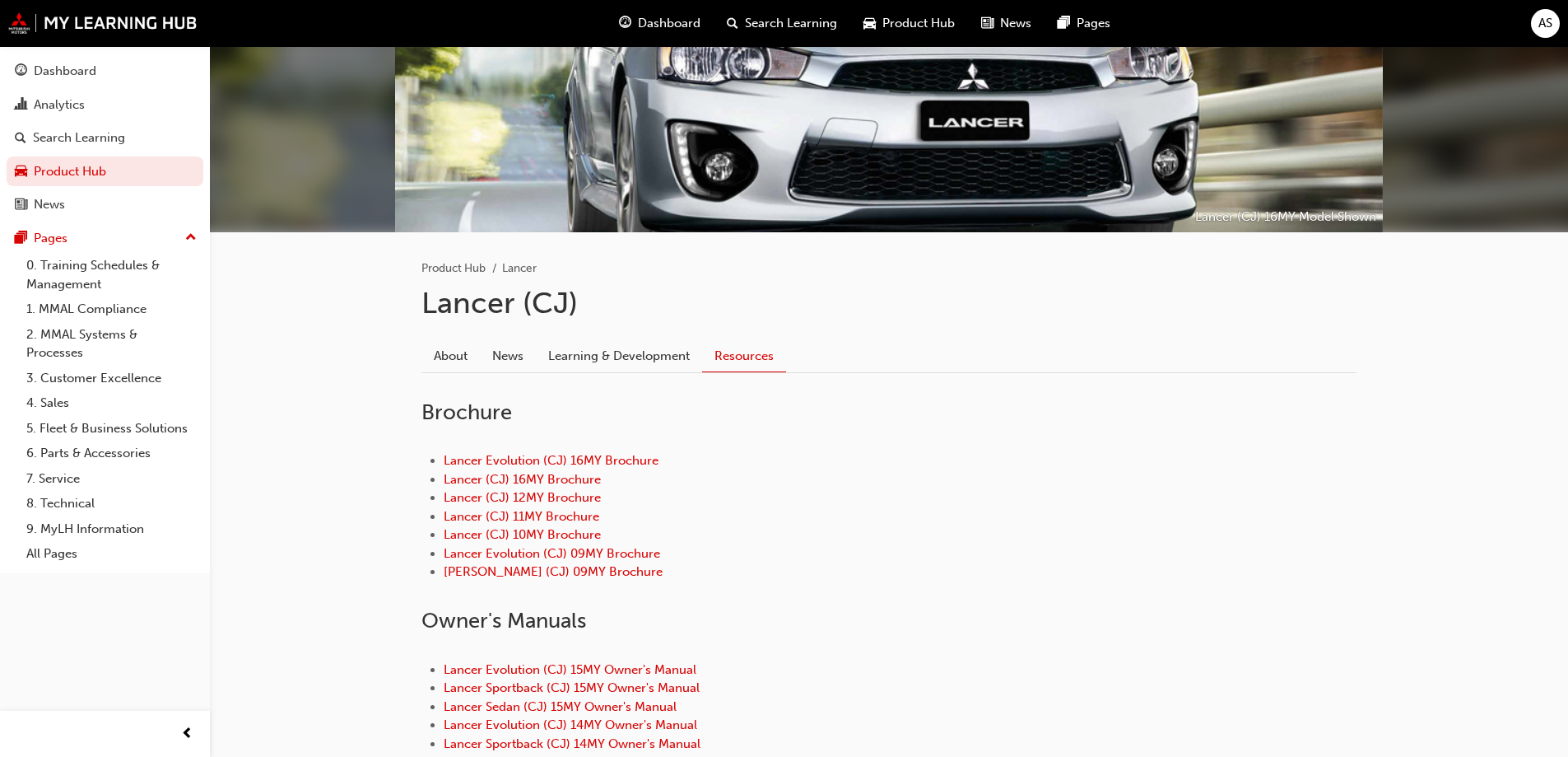
scroll to position [144, 0]
click at [573, 450] on div "Lancer Evolution (CJ) 16MY Brochure Lancer (CJ) 16MY Brochure Lancer (CJ) 12MY …" at bounding box center [889, 515] width 935 height 183
click at [570, 460] on link "Lancer Evolution (CJ) 16MY Brochure" at bounding box center [551, 459] width 214 height 15
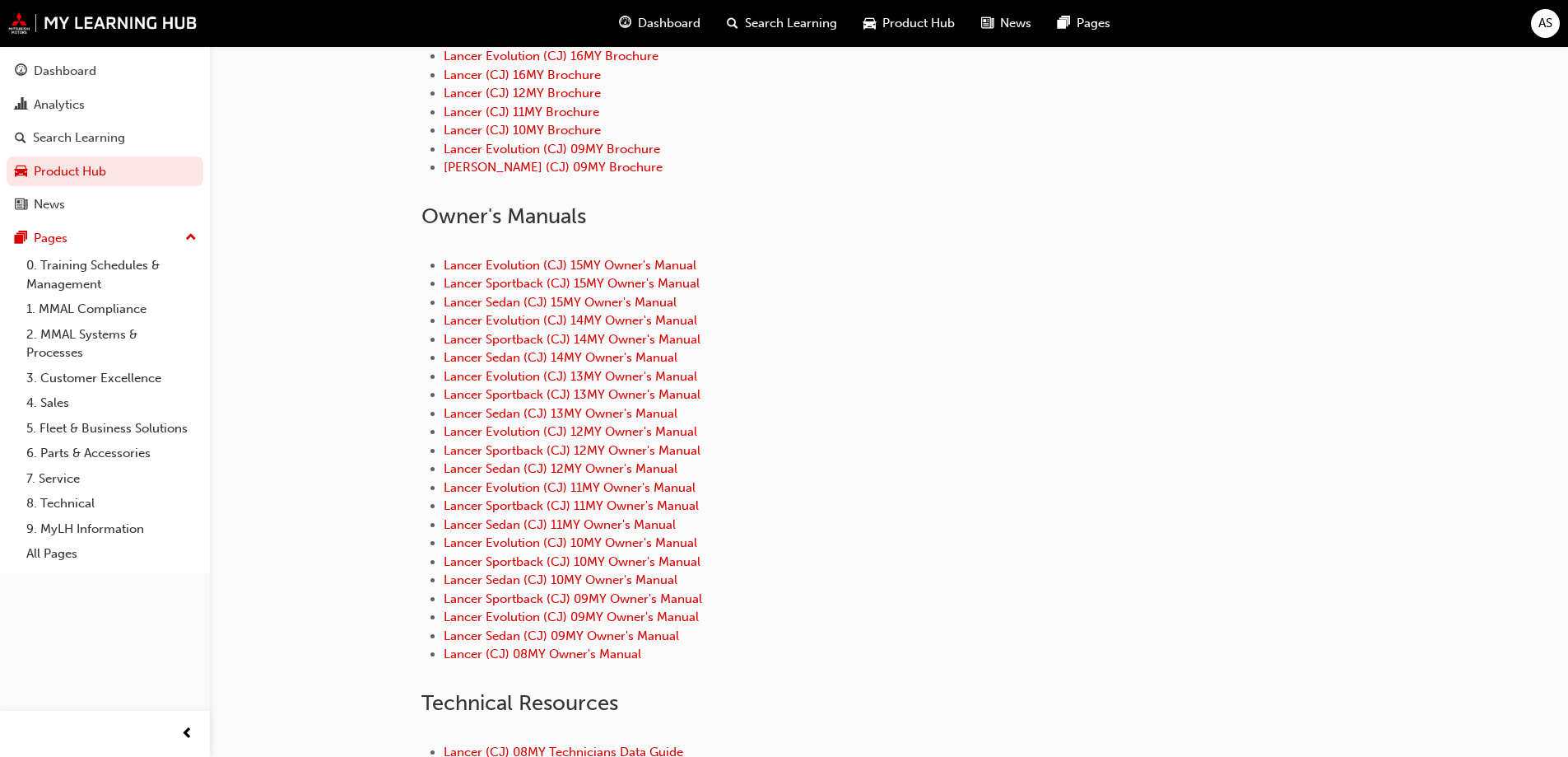
scroll to position [576, 0]
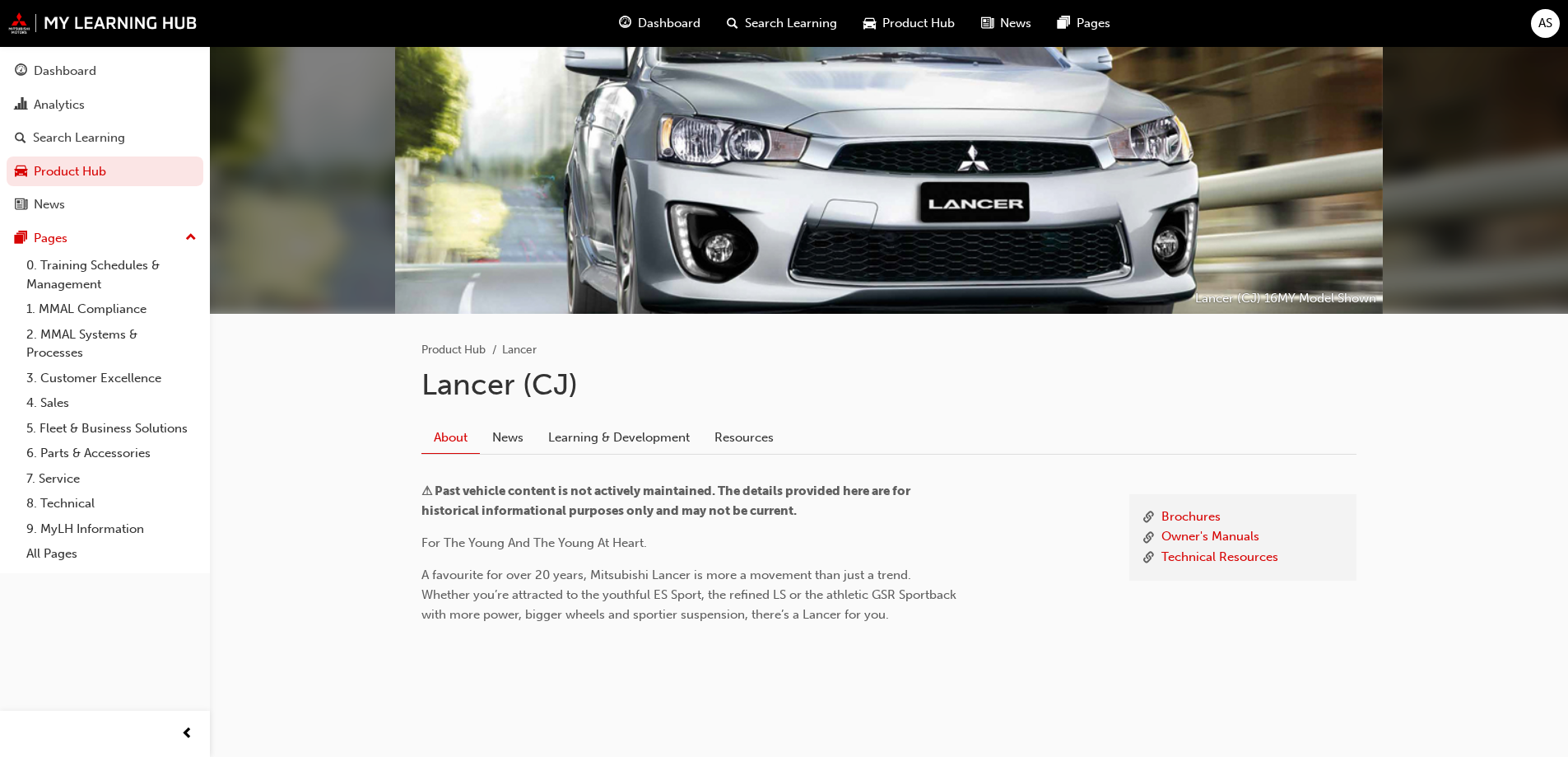
scroll to position [62, 0]
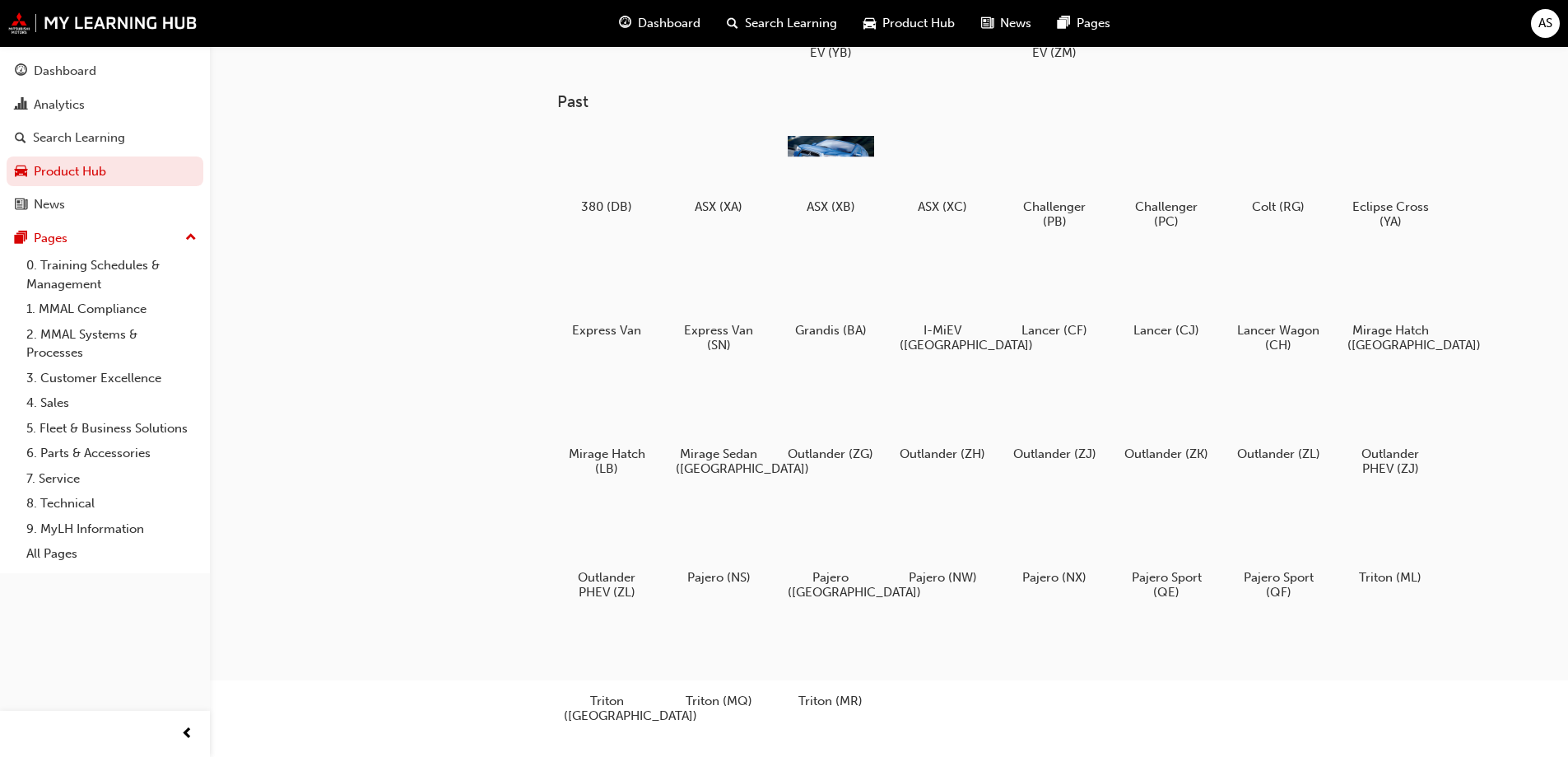
scroll to position [165, 0]
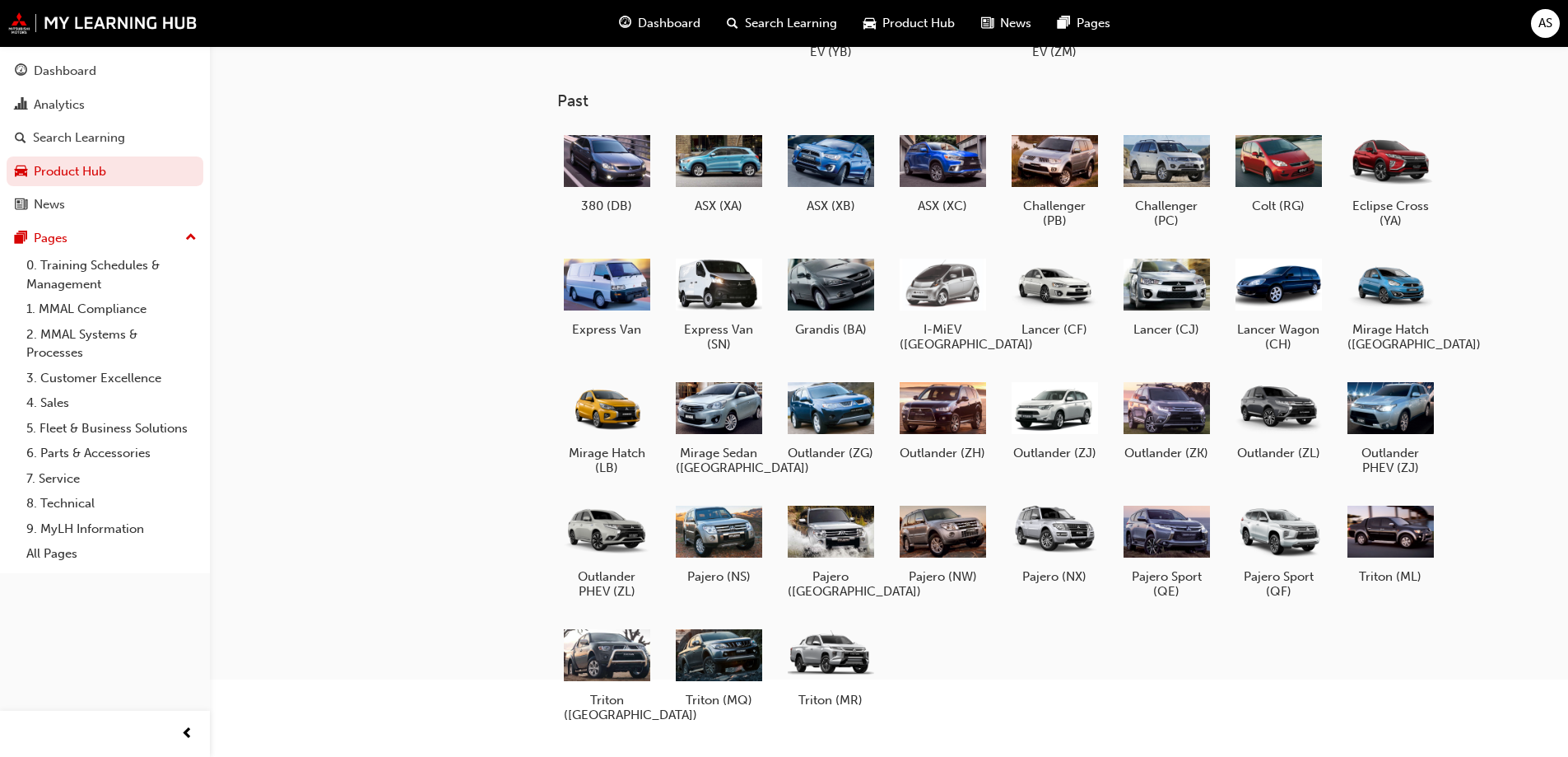
click at [627, 648] on div at bounding box center [606, 655] width 86 height 62
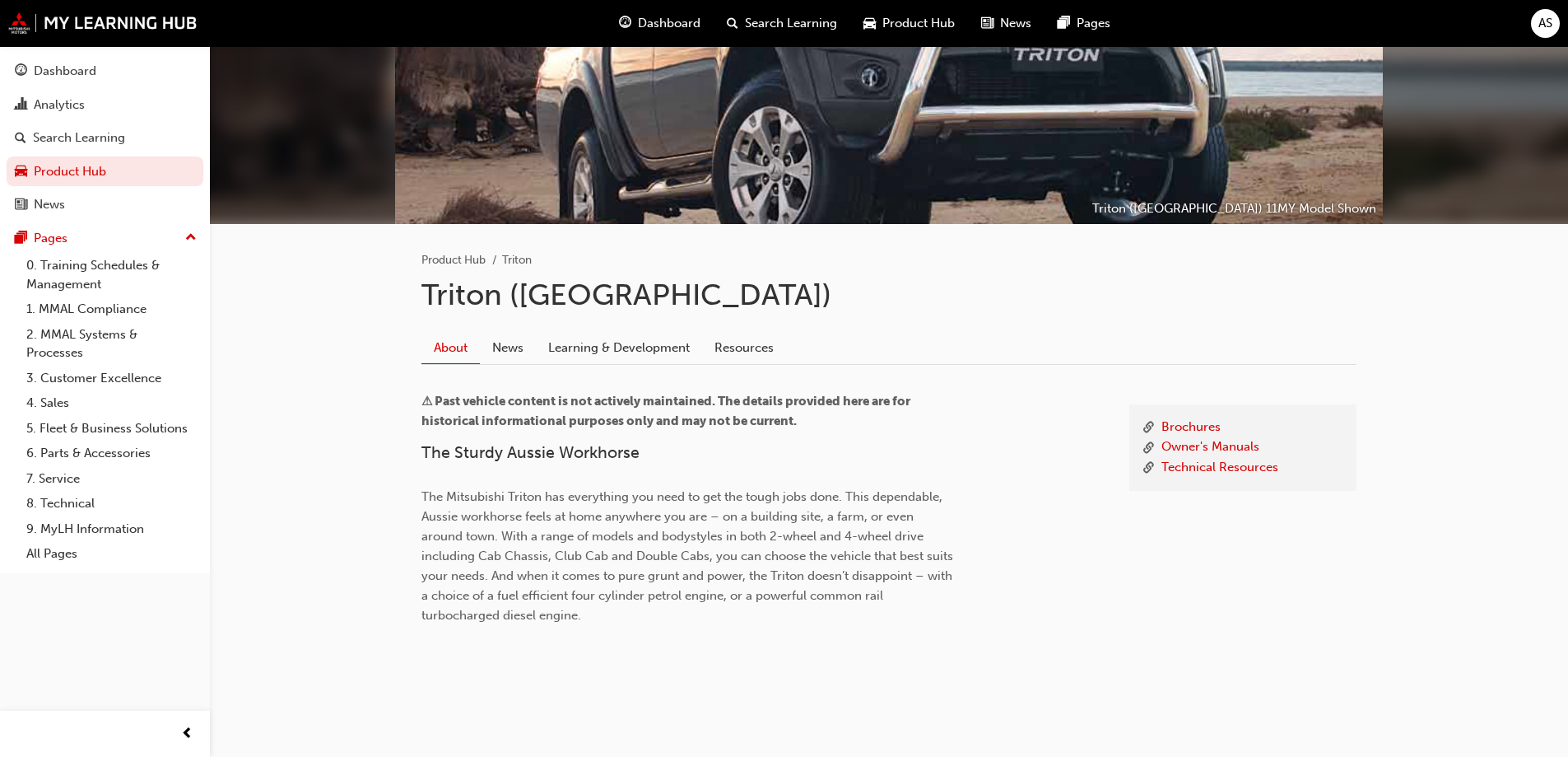
scroll to position [153, 0]
click at [746, 340] on link "Resources" at bounding box center [744, 346] width 84 height 31
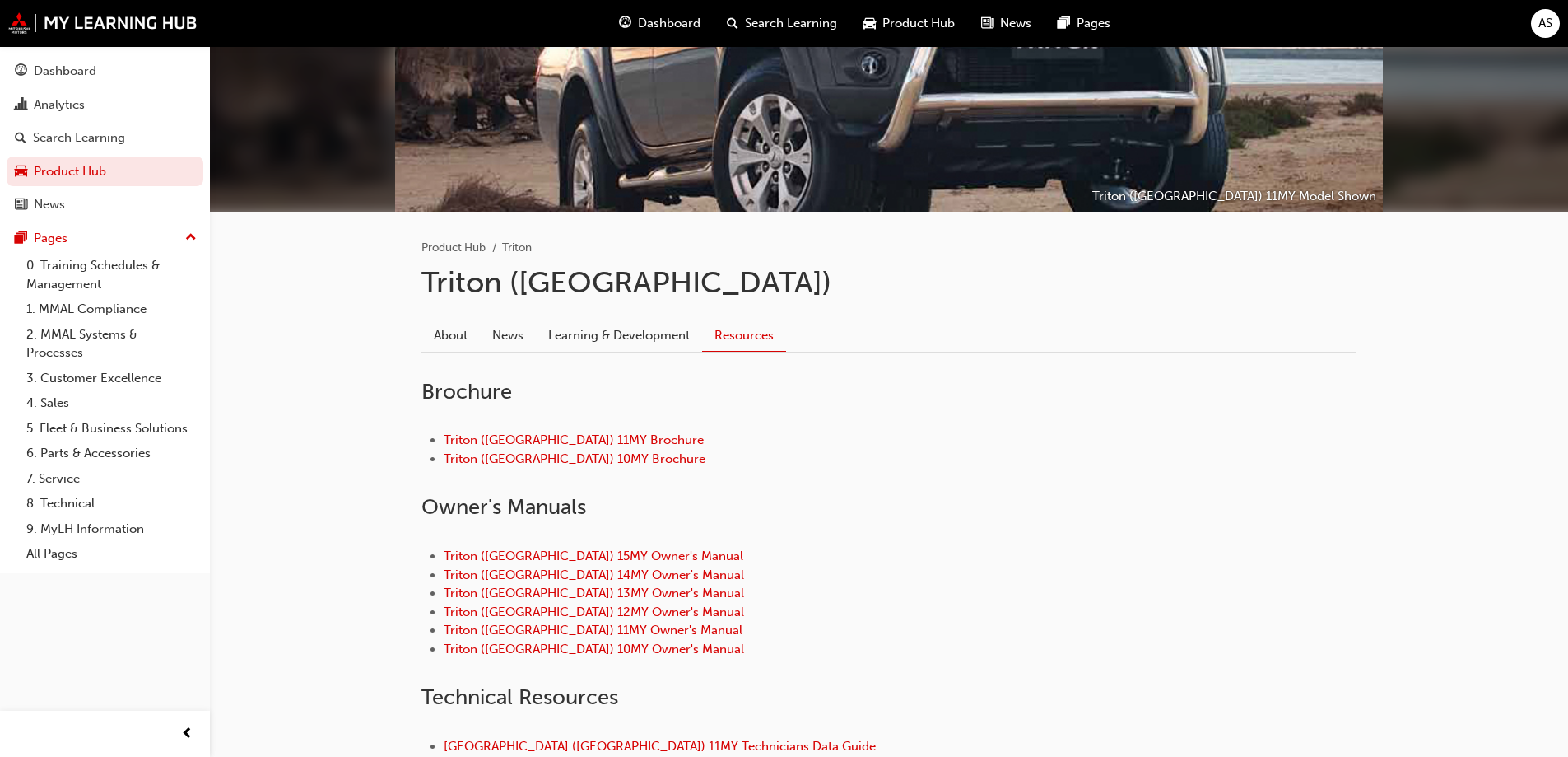
scroll to position [321, 0]
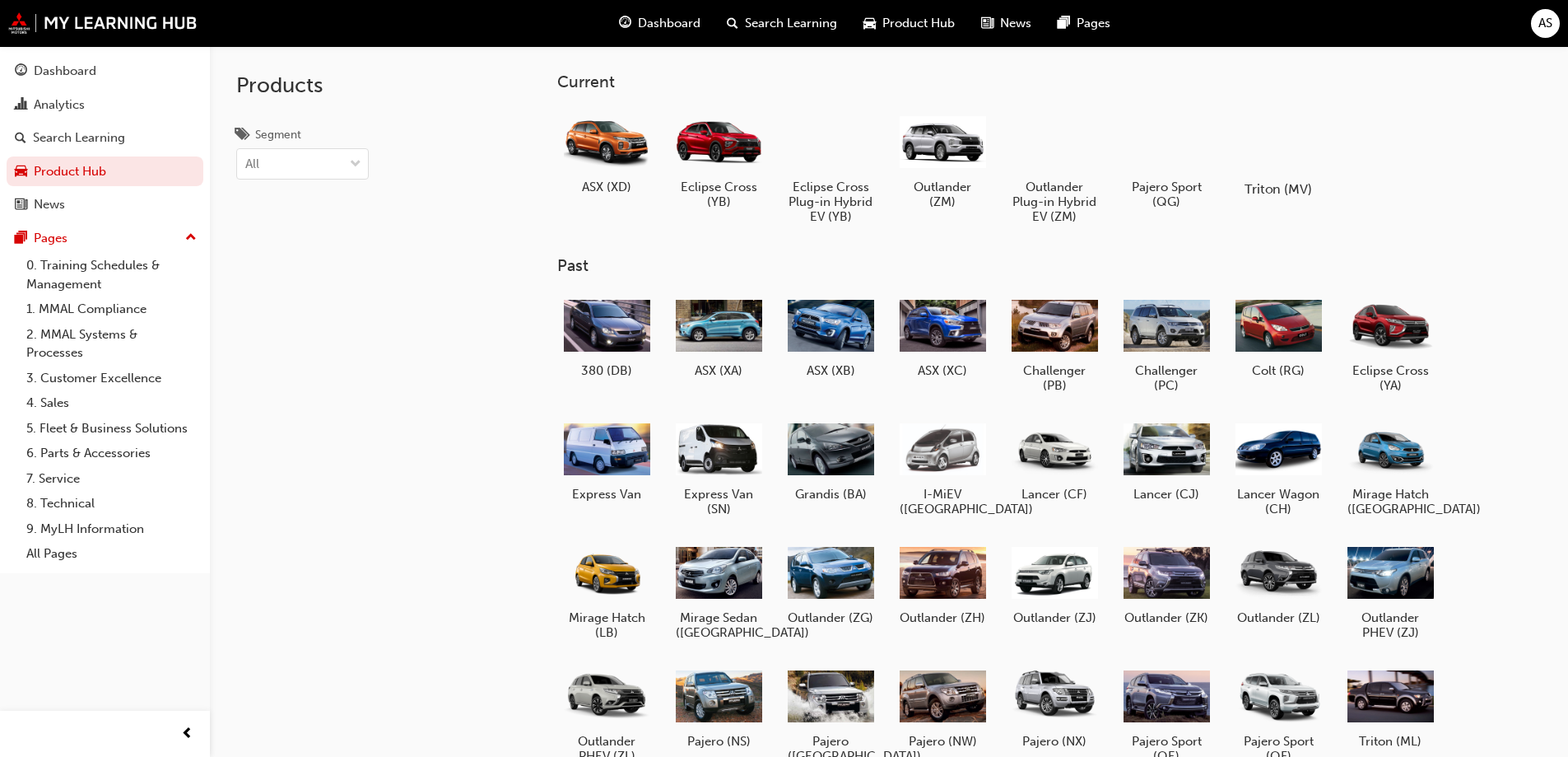
click at [1273, 146] on div at bounding box center [1278, 141] width 91 height 65
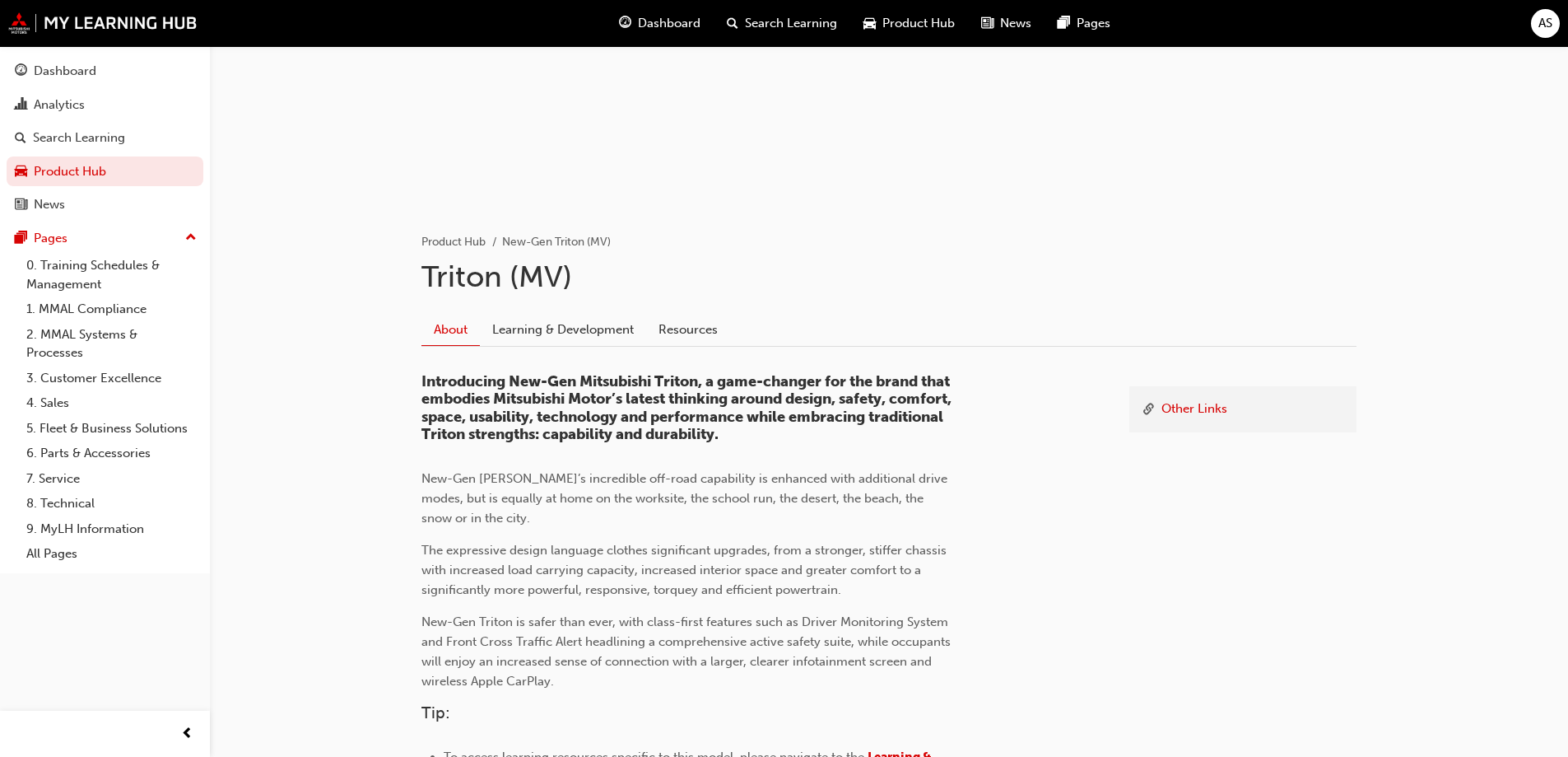
scroll to position [28, 0]
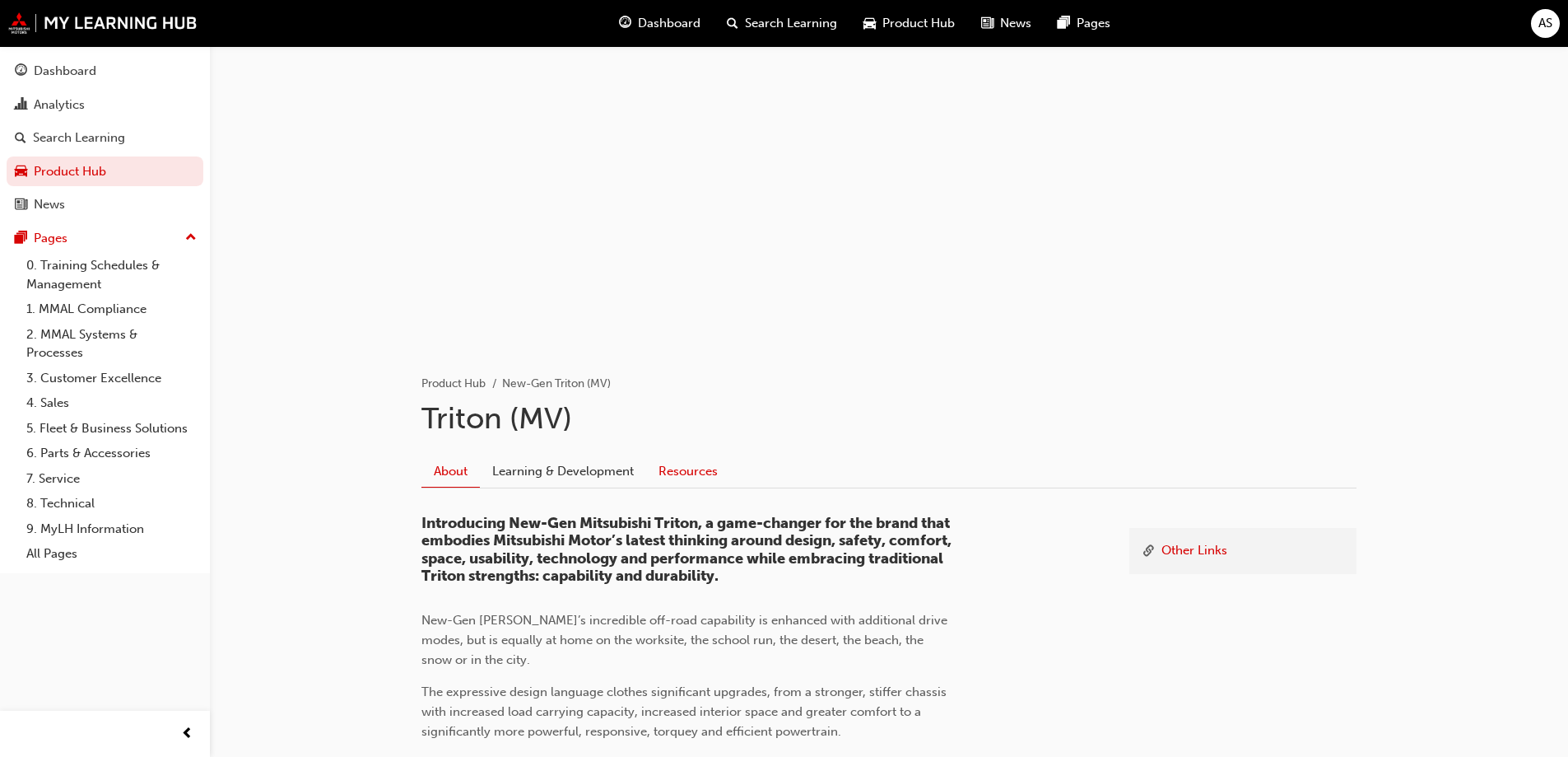
click at [676, 472] on link "Resources" at bounding box center [688, 471] width 84 height 31
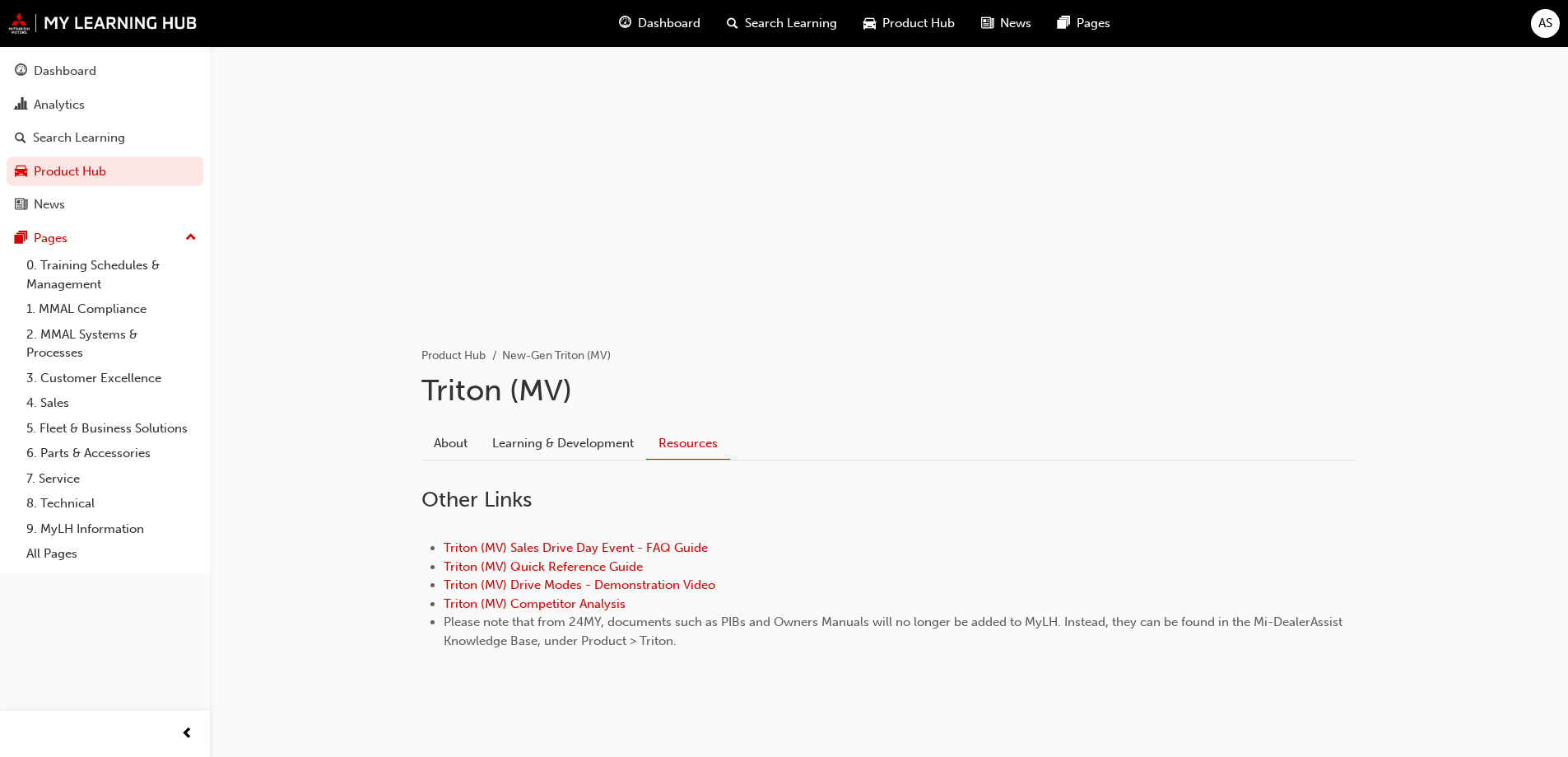
scroll to position [69, 0]
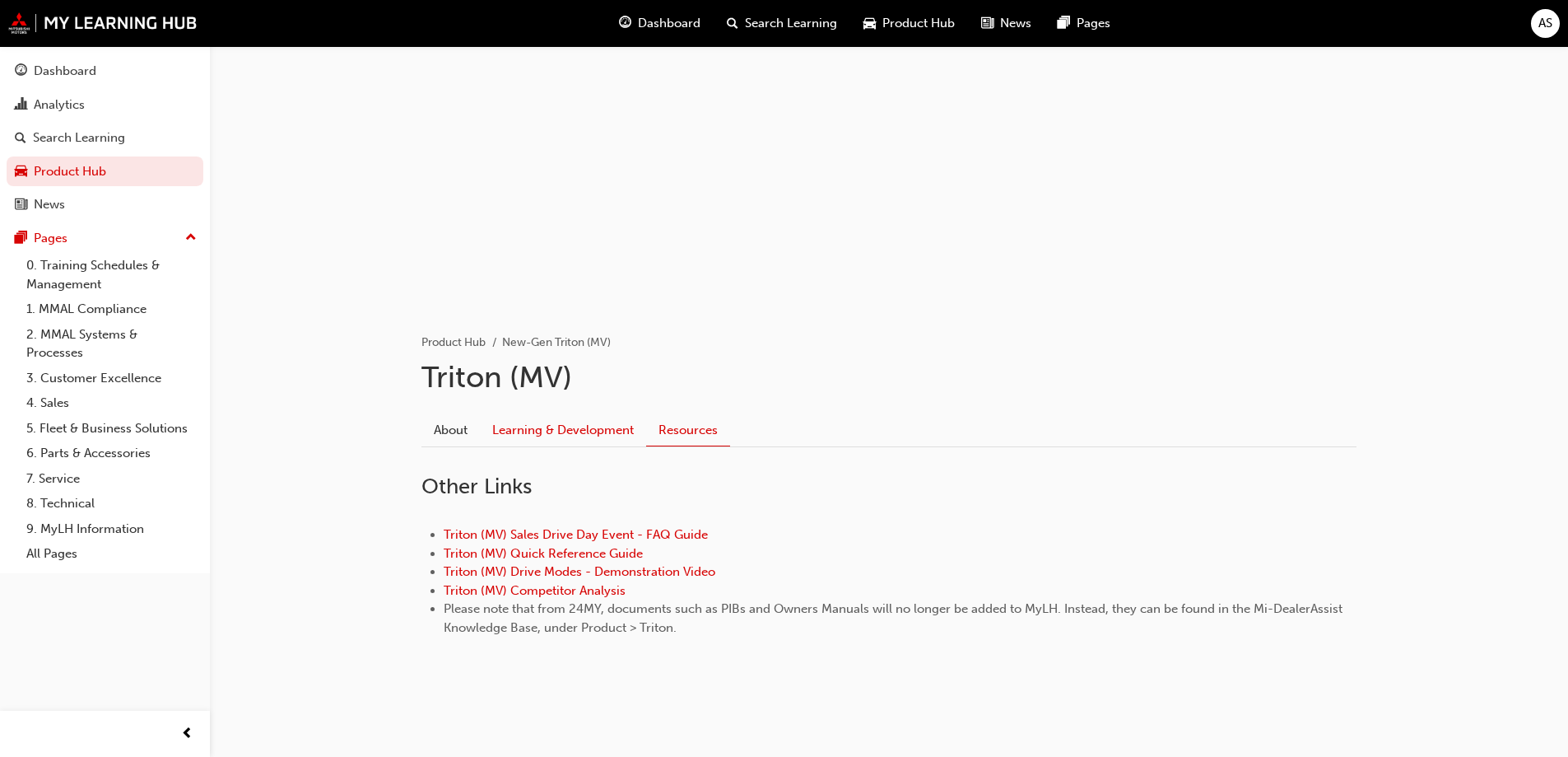
click at [591, 428] on link "Learning & Development" at bounding box center [563, 430] width 166 height 31
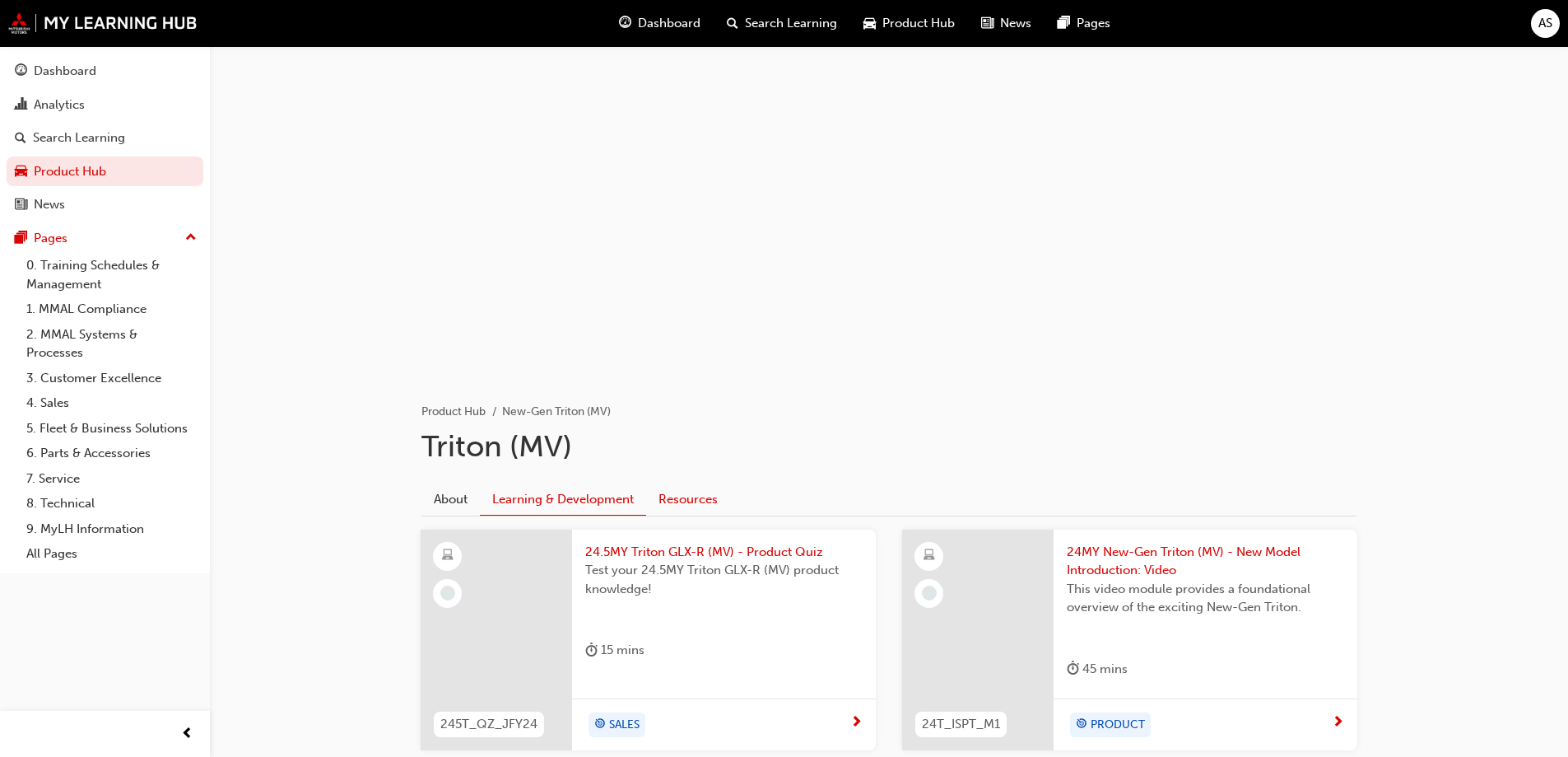
scroll to position [69, 0]
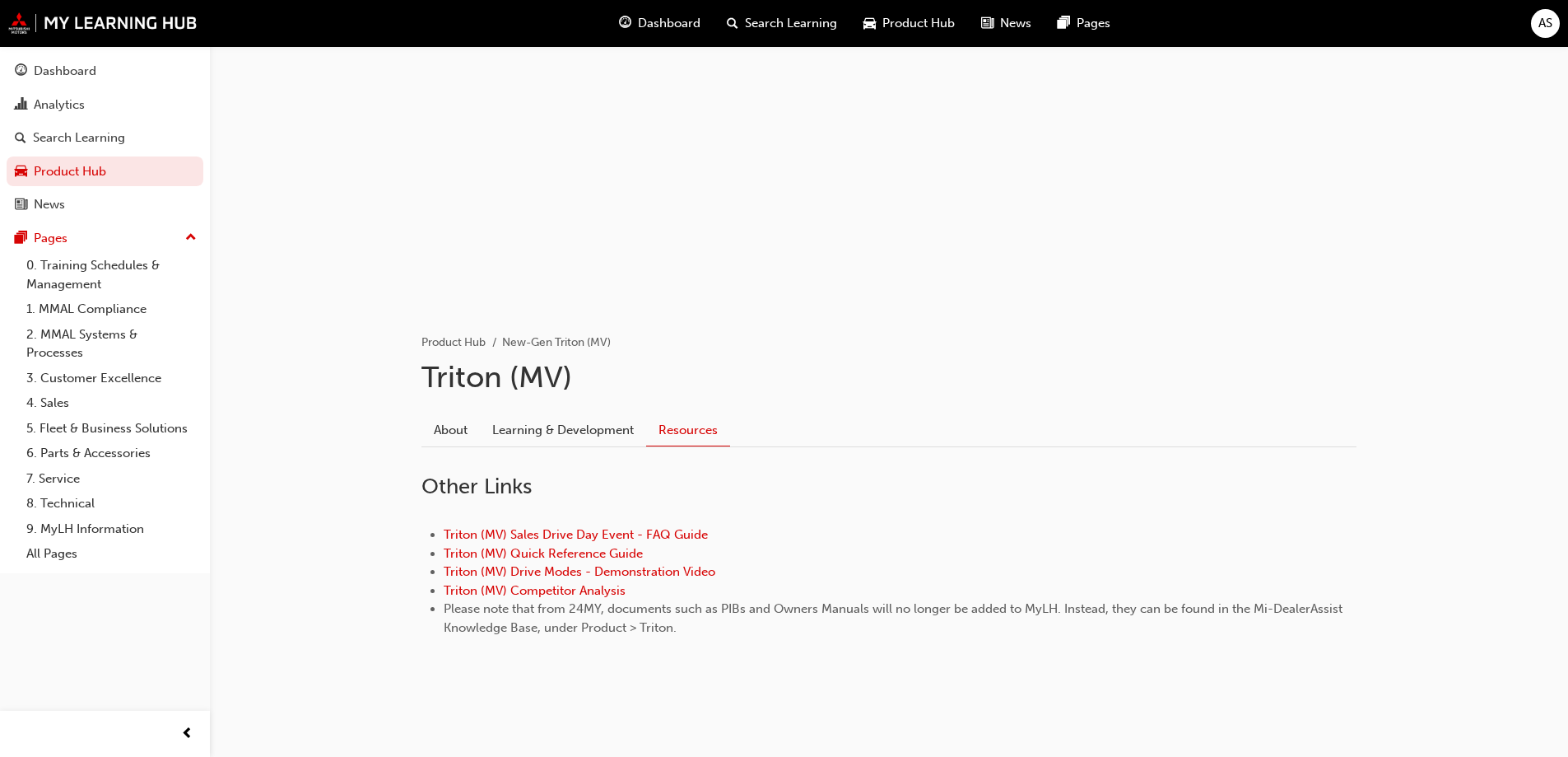
scroll to position [28, 0]
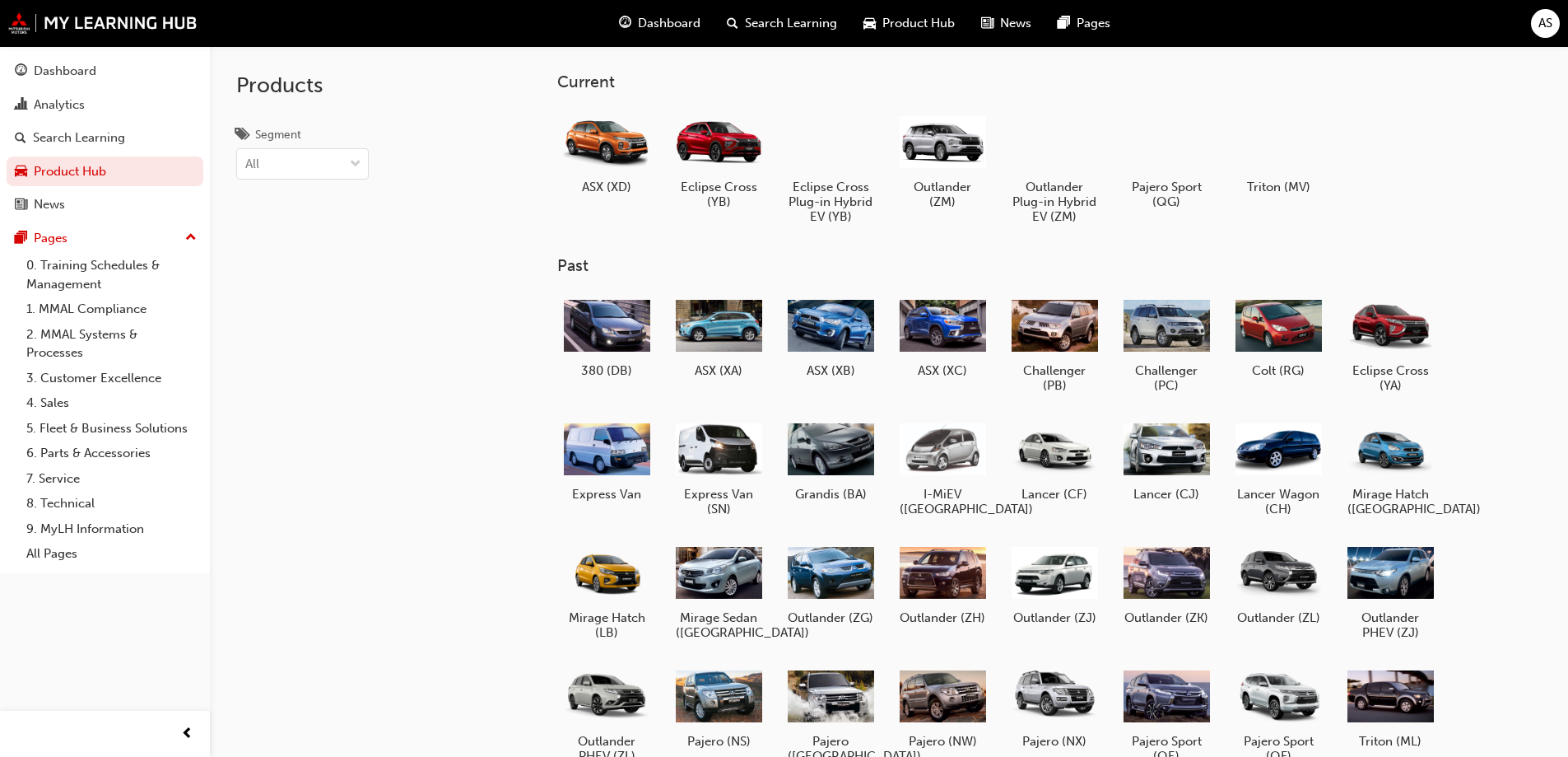
click at [929, 28] on span "Product Hub" at bounding box center [918, 24] width 72 height 19
click at [306, 178] on div "All" at bounding box center [303, 163] width 133 height 31
click at [247, 171] on input "Segment option 4WD focused, 1 of 7. 7 results available. Use Up and Down to cho…" at bounding box center [247, 163] width 2 height 14
click at [314, 197] on div "4WD" at bounding box center [303, 206] width 133 height 32
